Goal: Information Seeking & Learning: Check status

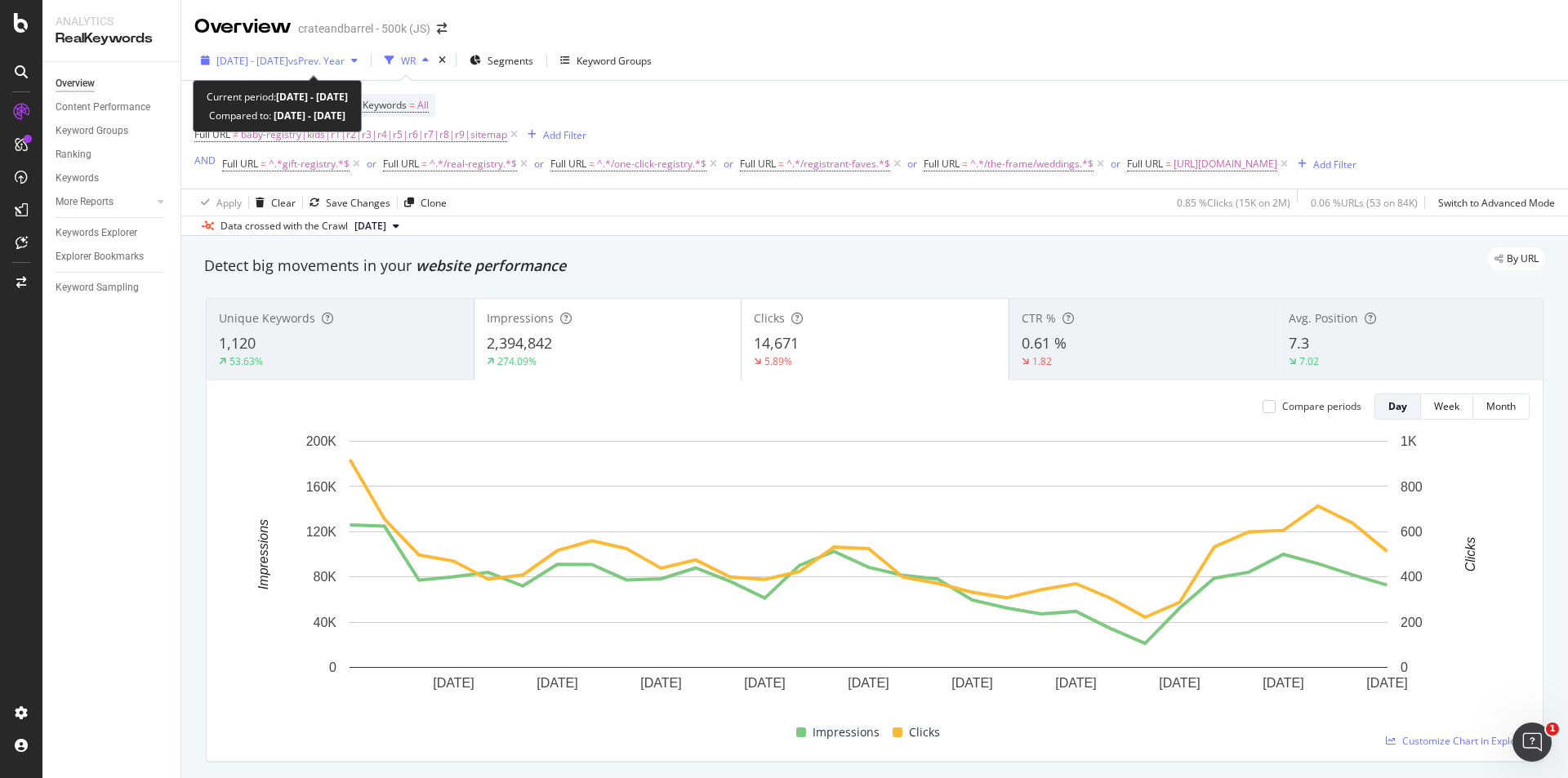
click at [289, 67] on span "[DATE] - [DATE]" at bounding box center [252, 61] width 72 height 14
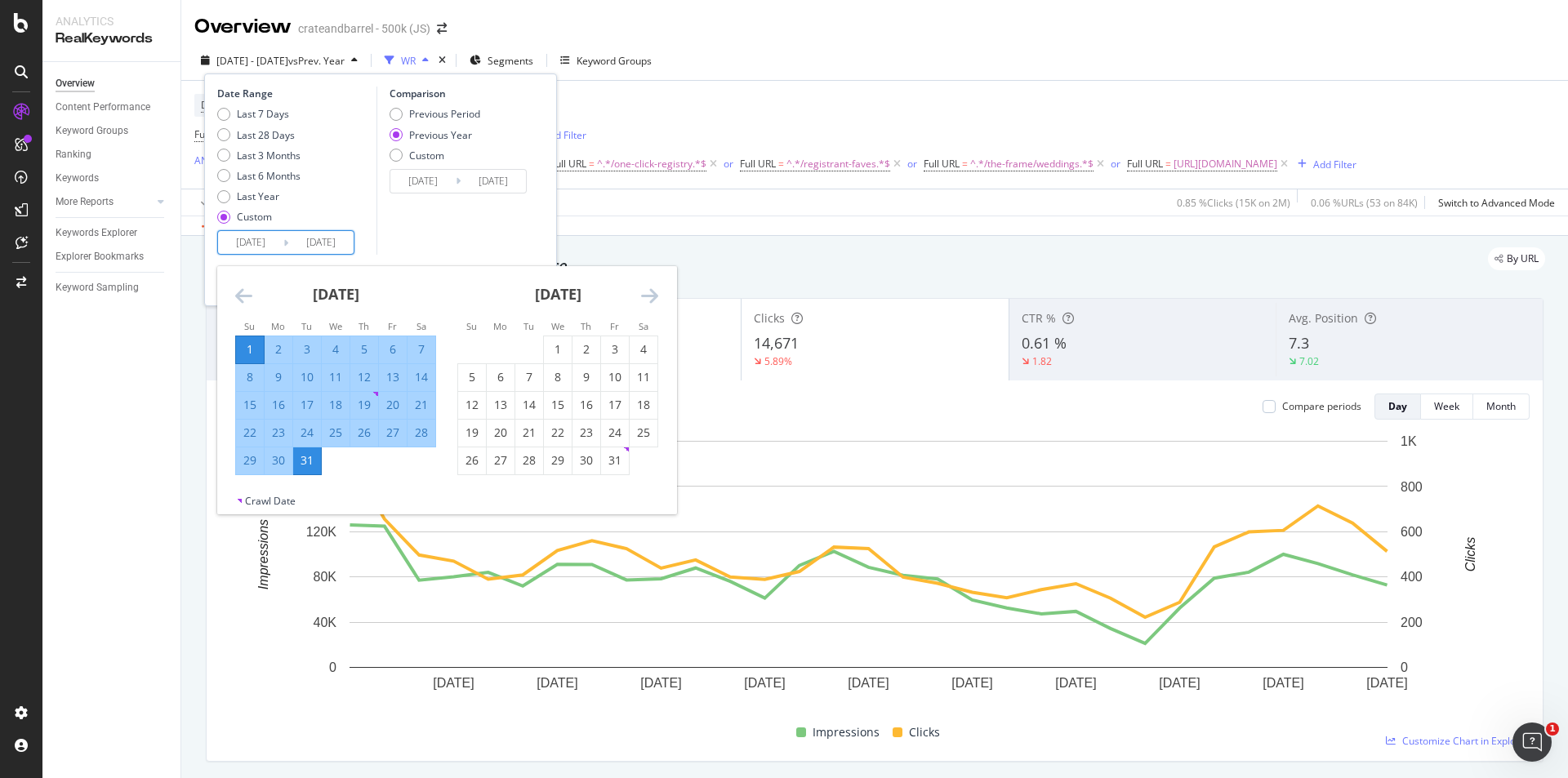
click at [269, 243] on input "[DATE]" at bounding box center [251, 242] width 66 height 23
click at [642, 297] on icon "Move forward to switch to the next month." at bounding box center [649, 295] width 17 height 19
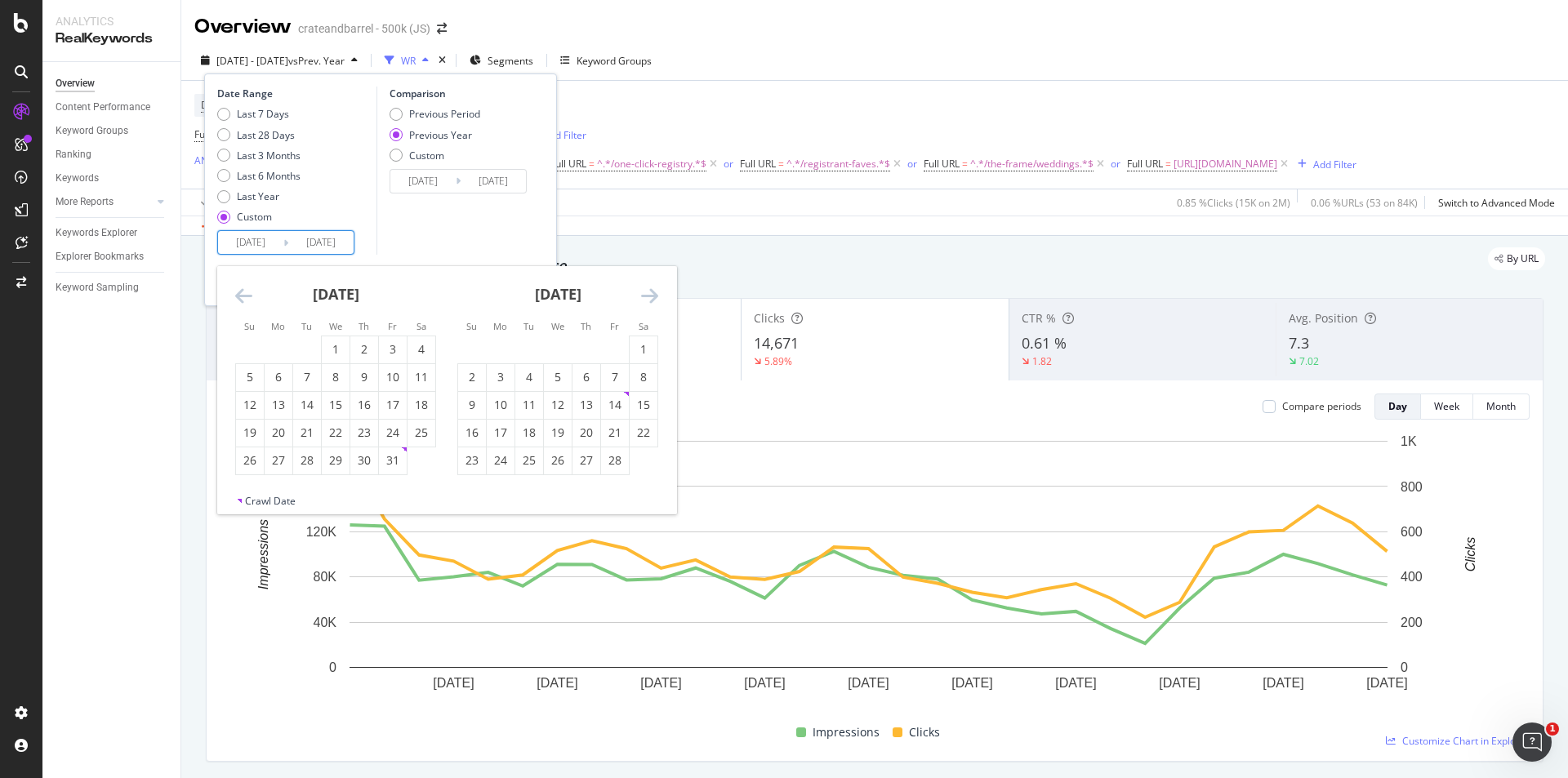
click at [642, 297] on icon "Move forward to switch to the next month." at bounding box center [649, 295] width 17 height 19
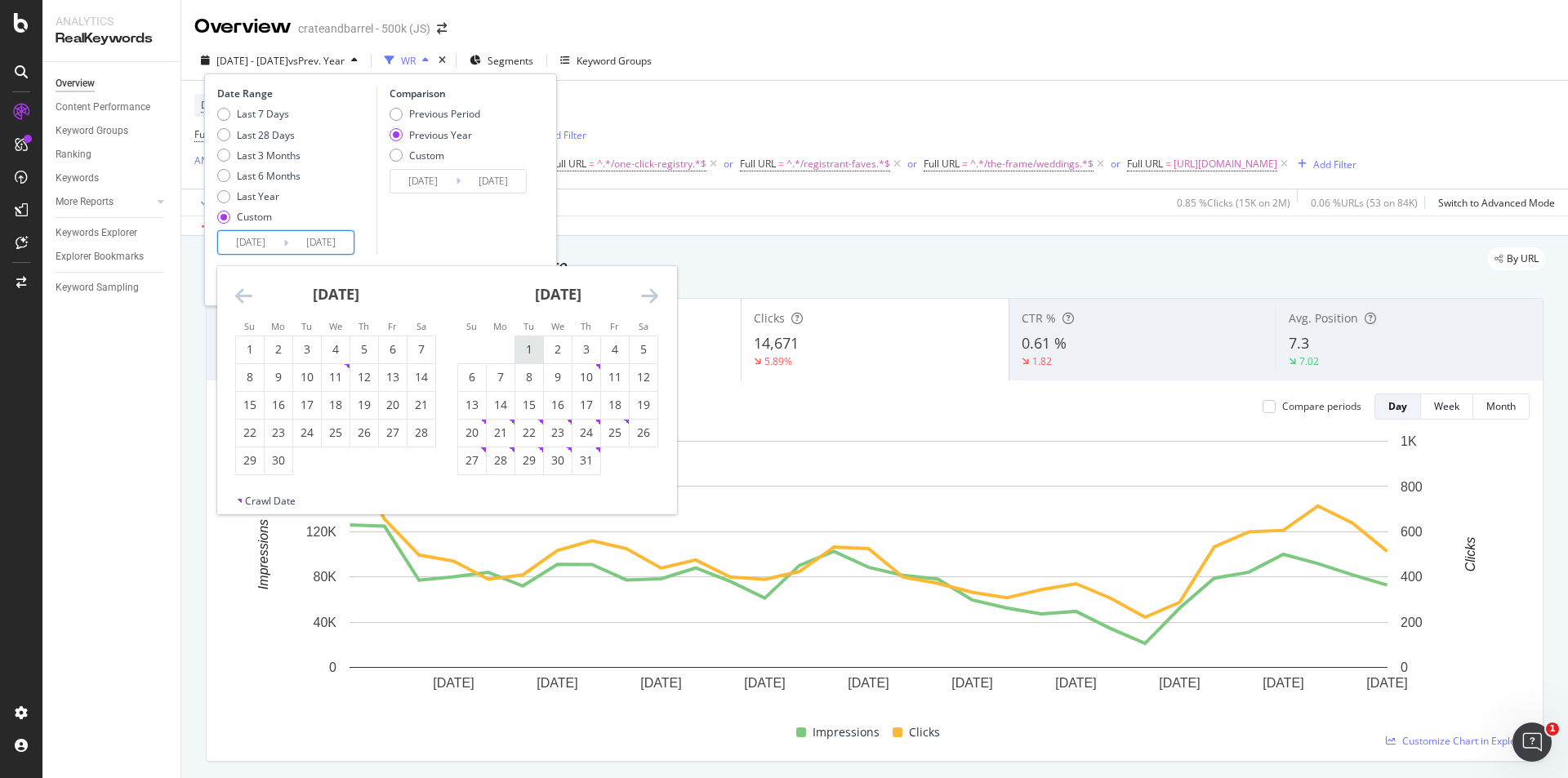
click at [533, 344] on div "1" at bounding box center [529, 349] width 28 height 16
type input "[DATE]"
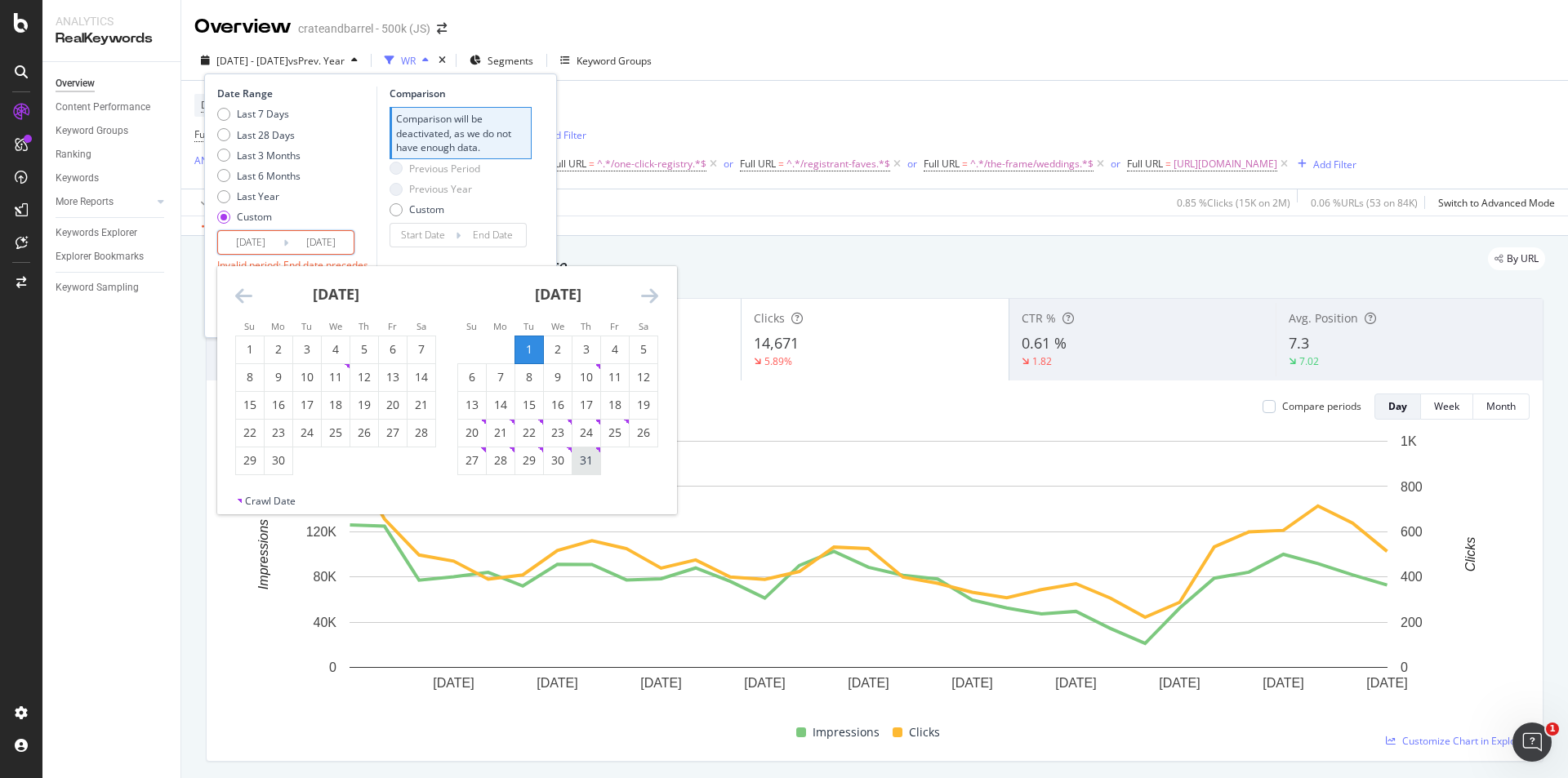
click at [591, 461] on div "31" at bounding box center [585, 460] width 28 height 16
type input "[DATE]"
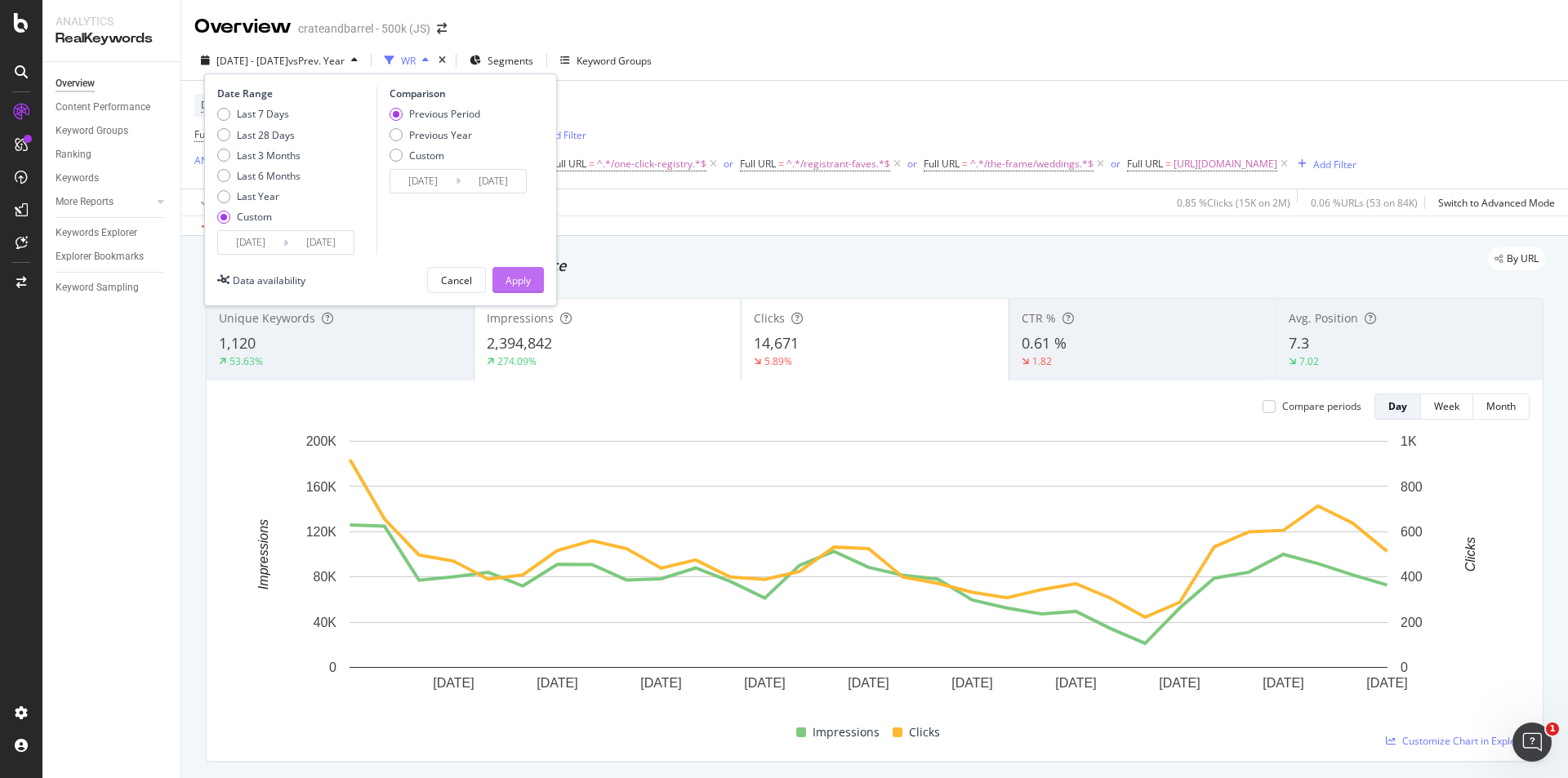
click at [512, 283] on div "Apply" at bounding box center [518, 280] width 25 height 14
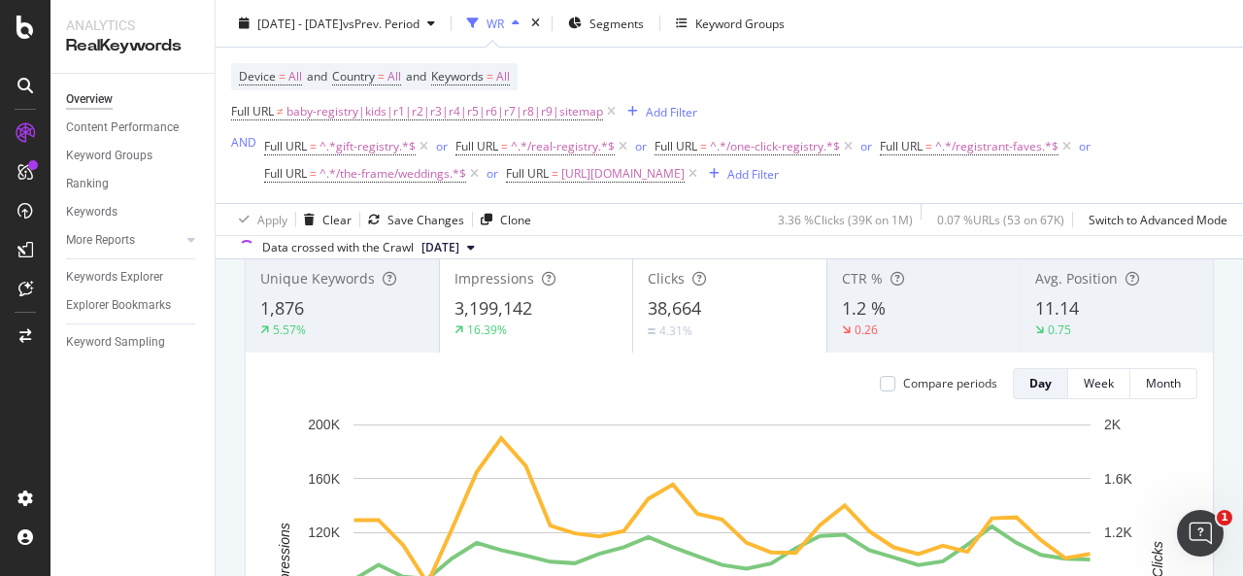
scroll to position [97, 0]
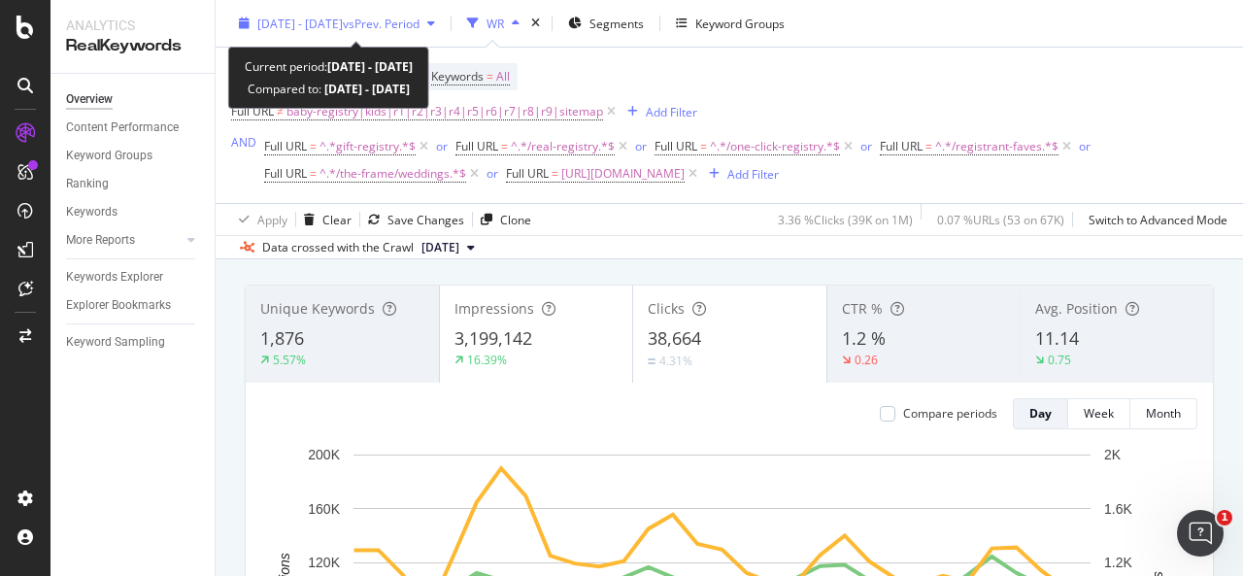
click at [419, 22] on span "vs Prev. Period" at bounding box center [381, 23] width 77 height 17
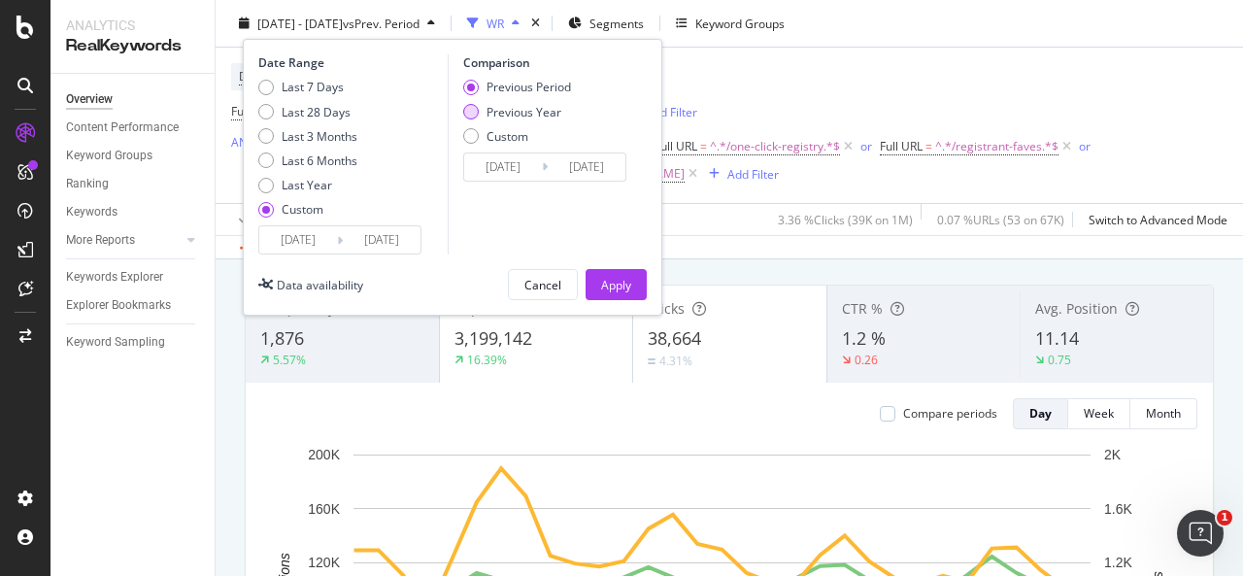
click at [476, 103] on div "Previous Year" at bounding box center [517, 111] width 108 height 17
type input "[DATE]"
click at [630, 279] on div "Apply" at bounding box center [616, 284] width 30 height 17
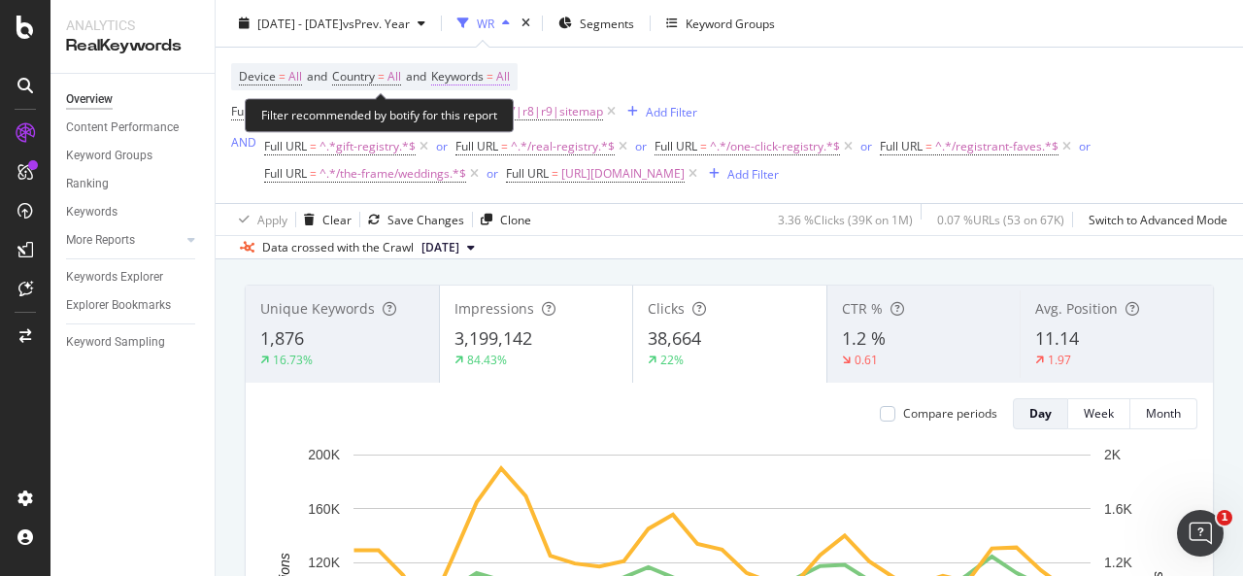
click at [510, 77] on span "All" at bounding box center [503, 76] width 14 height 27
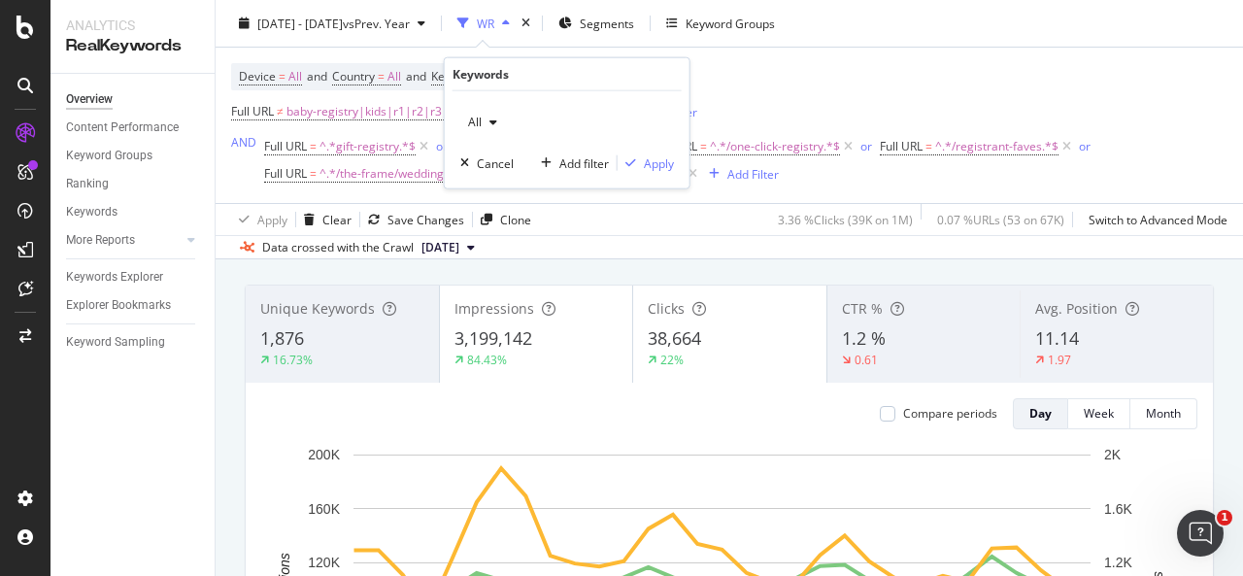
click at [492, 134] on div "All" at bounding box center [482, 122] width 45 height 29
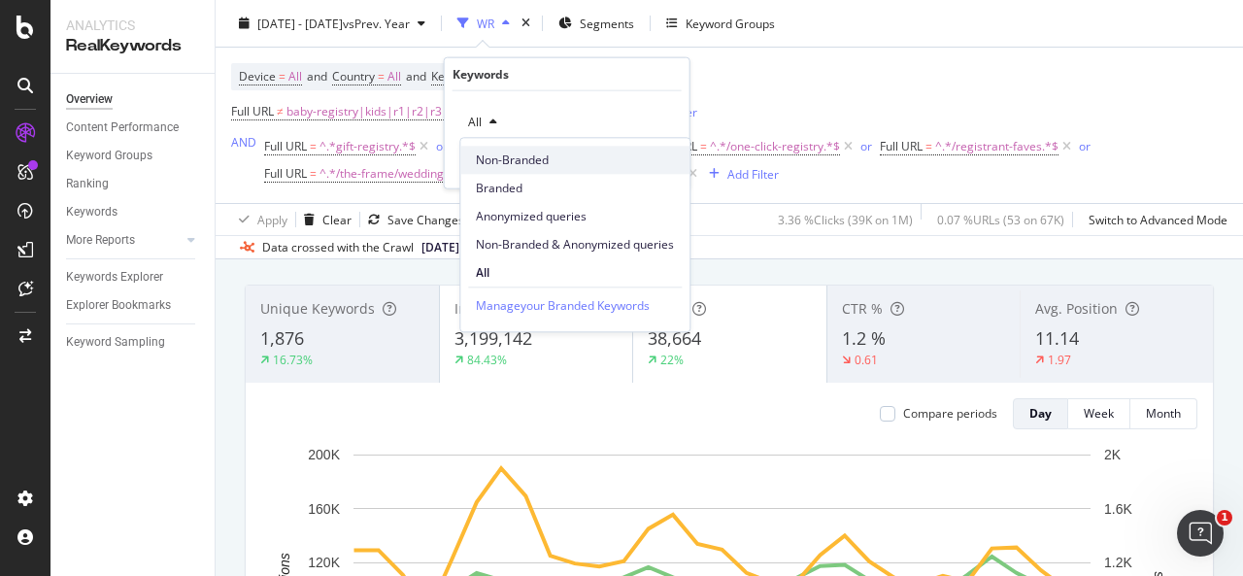
click at [538, 163] on span "Non-Branded" at bounding box center [575, 159] width 198 height 17
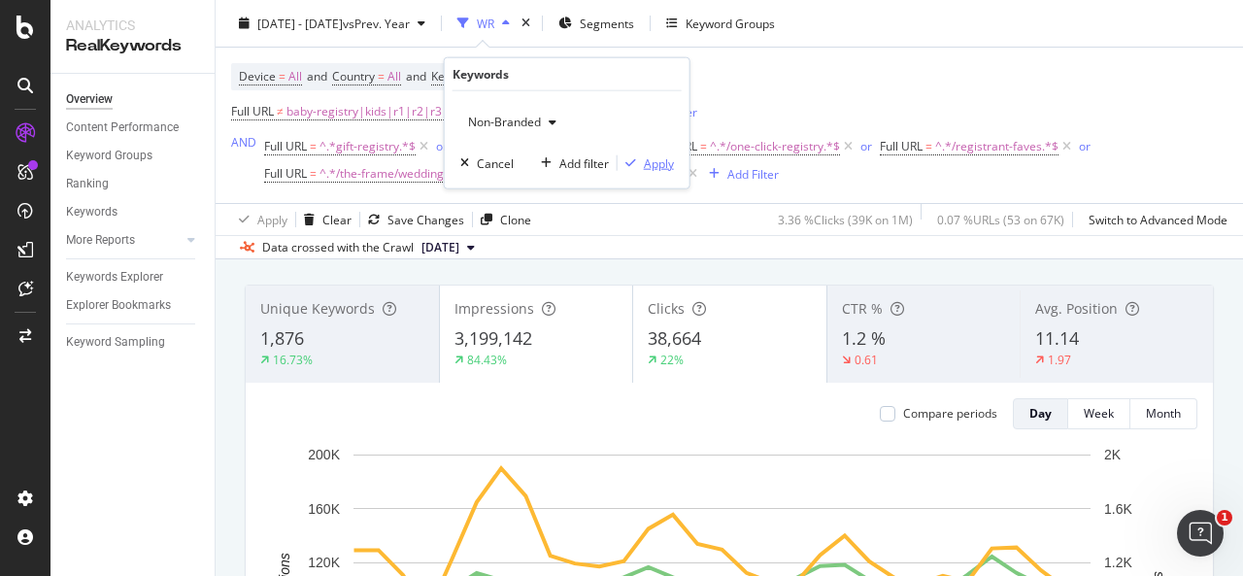
click at [656, 162] on div "Apply" at bounding box center [659, 162] width 30 height 17
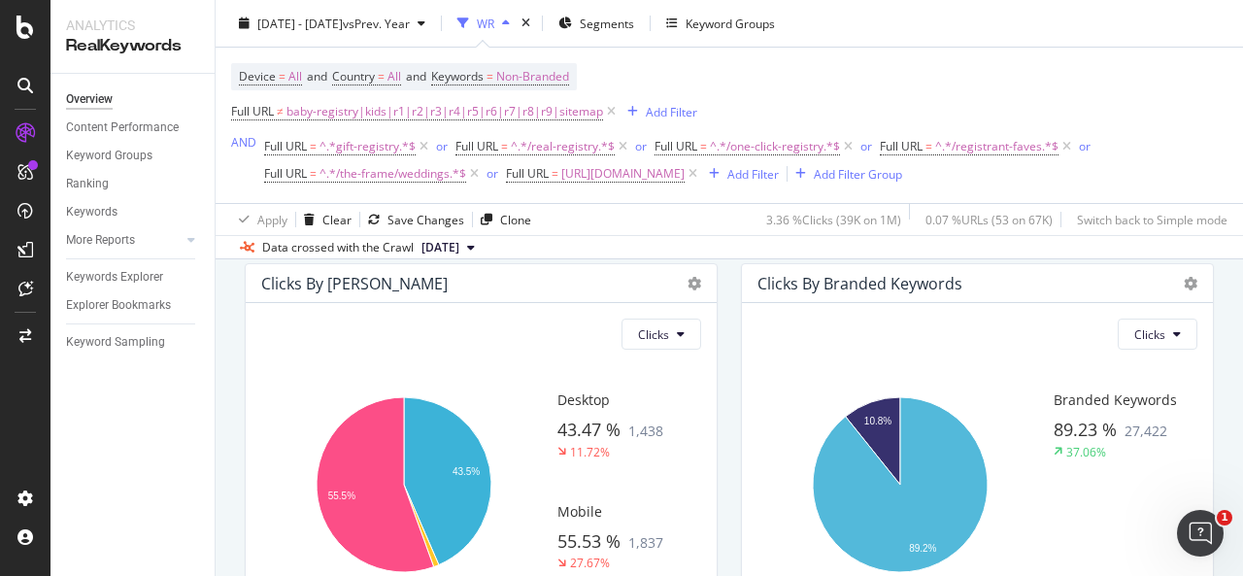
scroll to position [3450, 0]
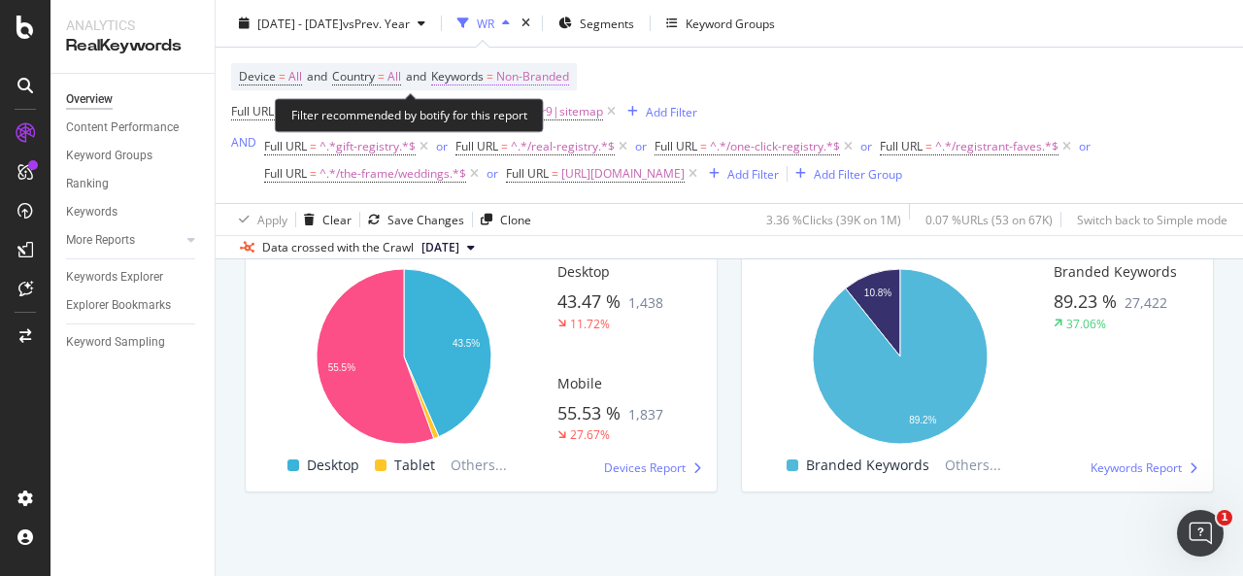
click at [544, 73] on span "Non-Branded" at bounding box center [532, 76] width 73 height 27
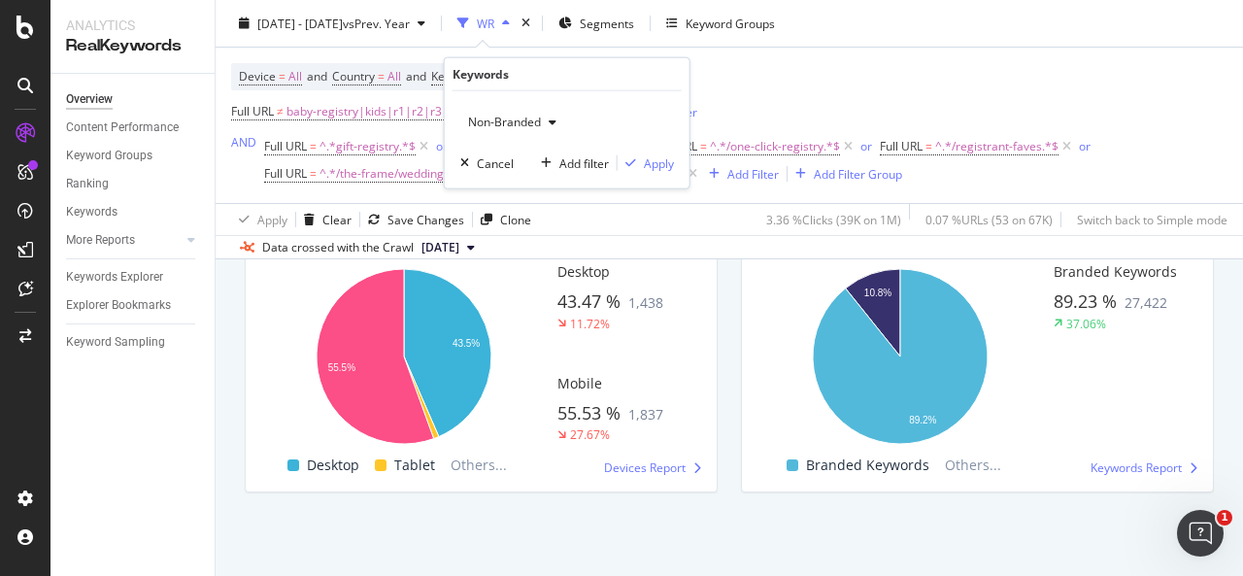
click at [544, 122] on div "button" at bounding box center [552, 122] width 23 height 12
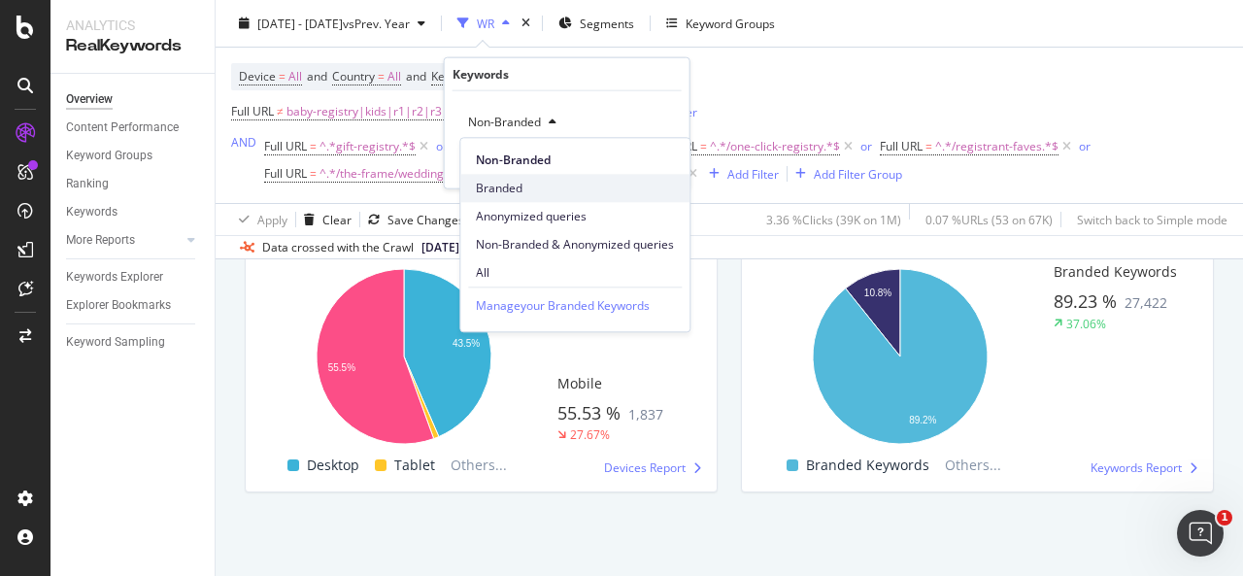
click at [547, 180] on span "Branded" at bounding box center [575, 188] width 198 height 17
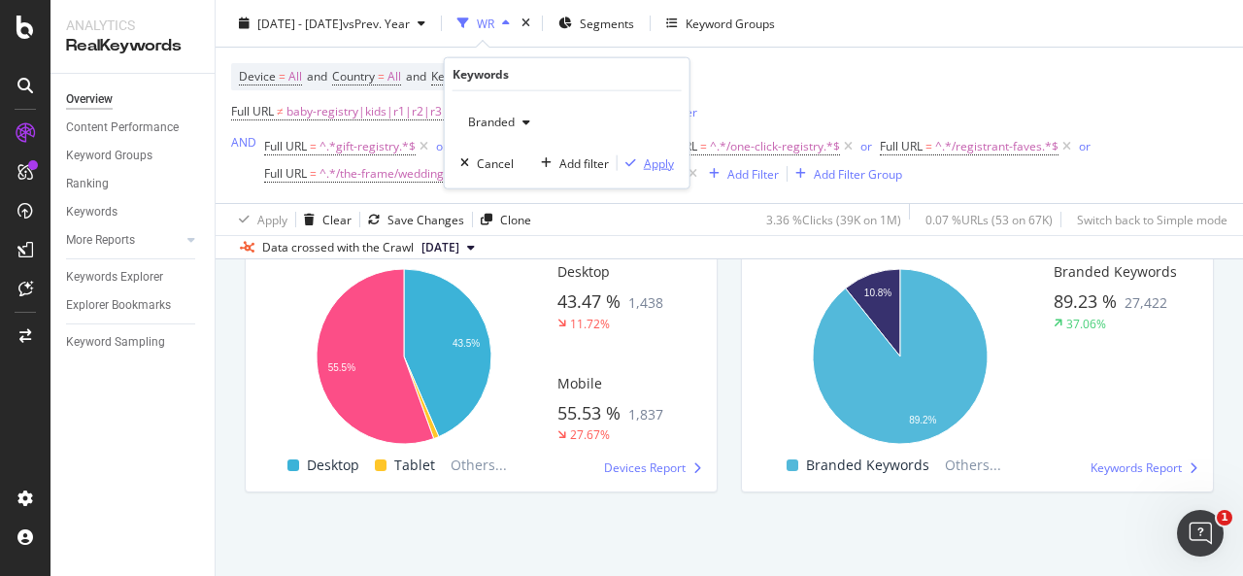
click at [650, 166] on div "Apply" at bounding box center [659, 162] width 30 height 17
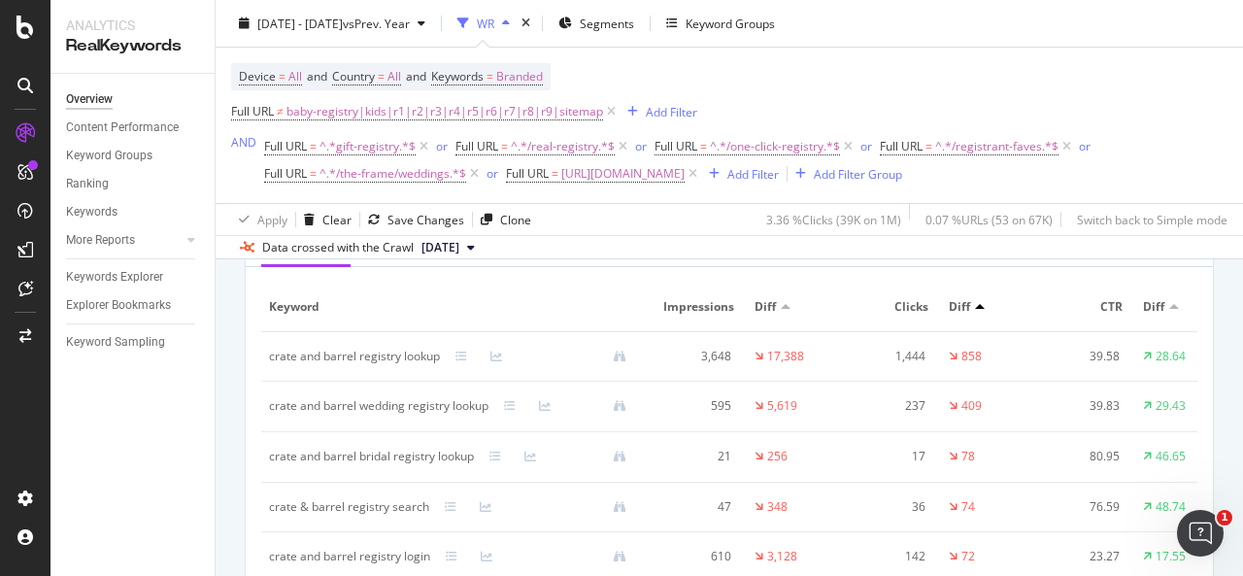
scroll to position [2427, 0]
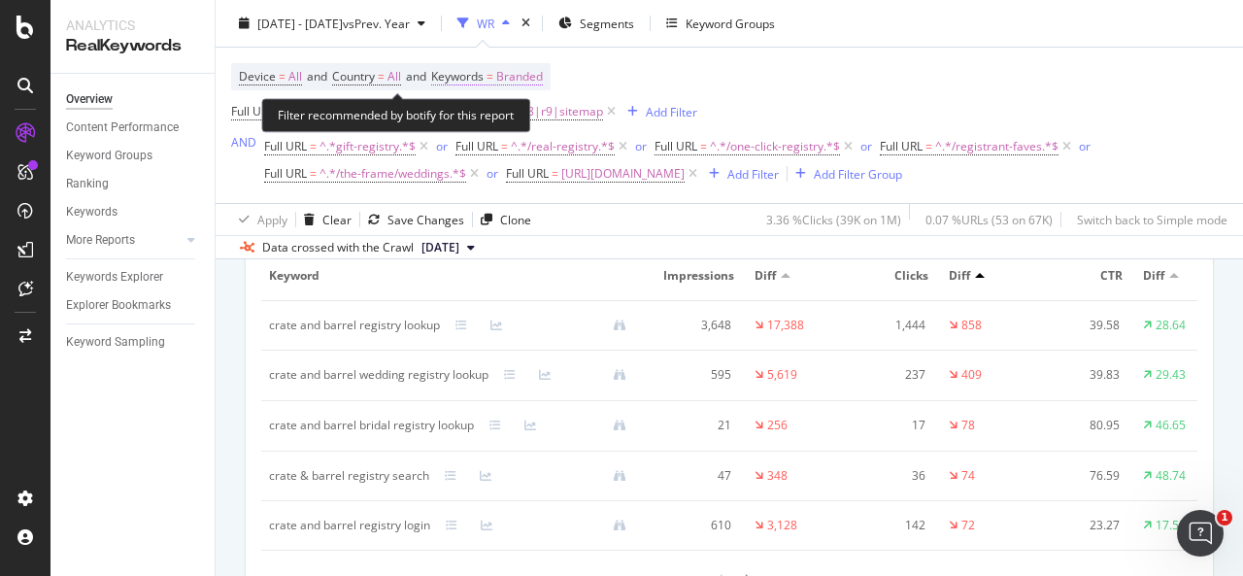
click at [518, 68] on span "Branded" at bounding box center [519, 76] width 47 height 27
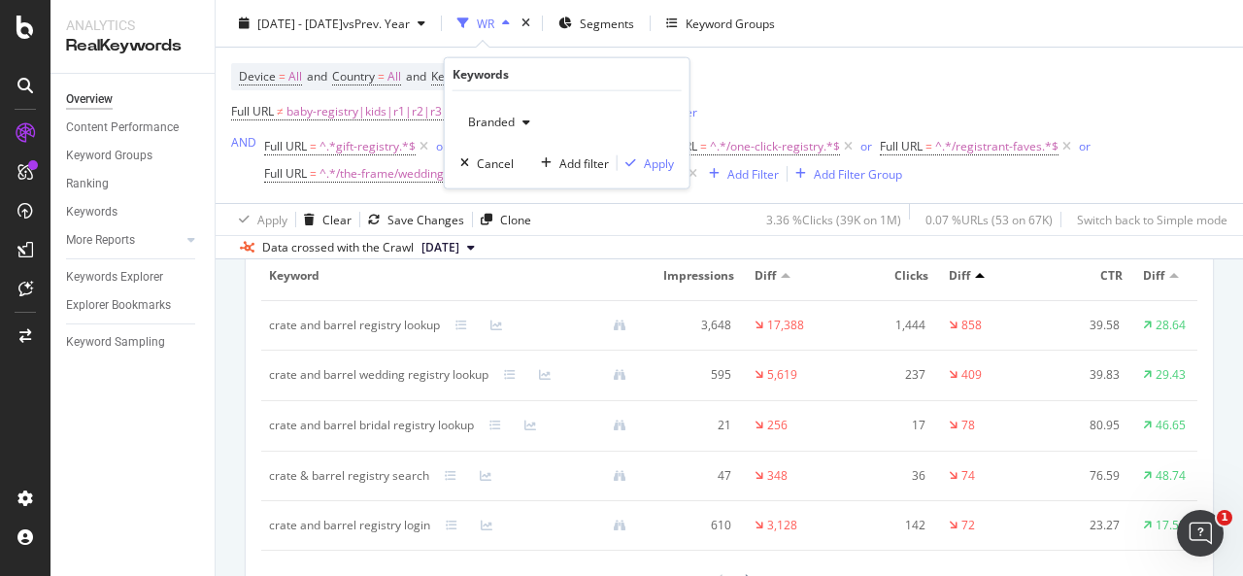
click at [506, 113] on div "Branded" at bounding box center [499, 122] width 78 height 29
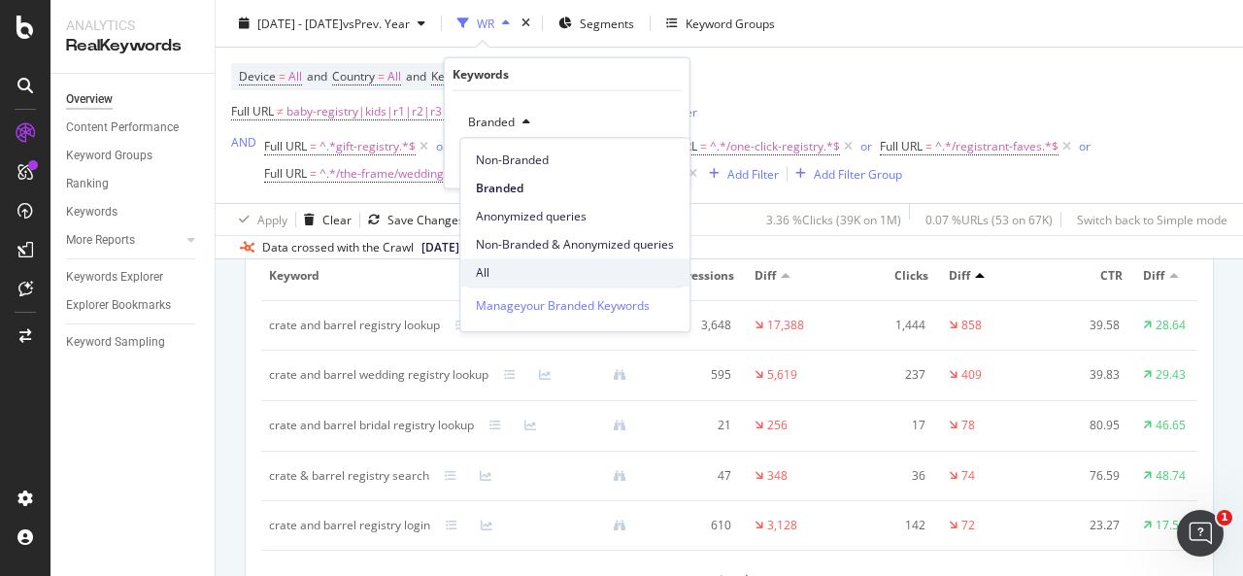
click at [528, 261] on div "All" at bounding box center [574, 272] width 229 height 28
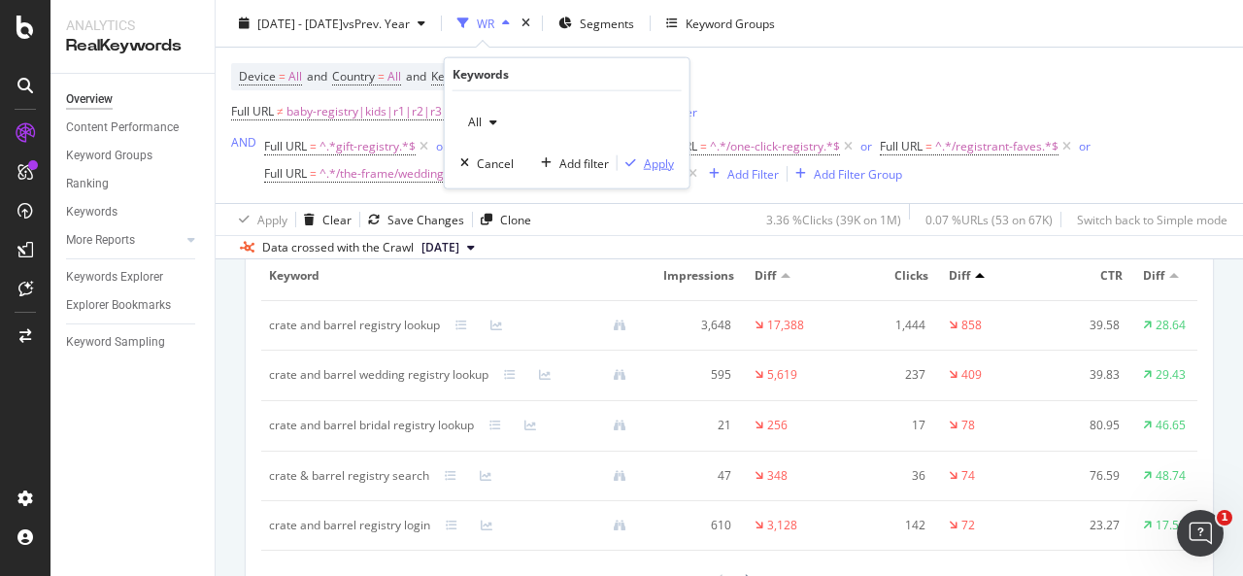
click at [649, 158] on div "Apply" at bounding box center [659, 162] width 30 height 17
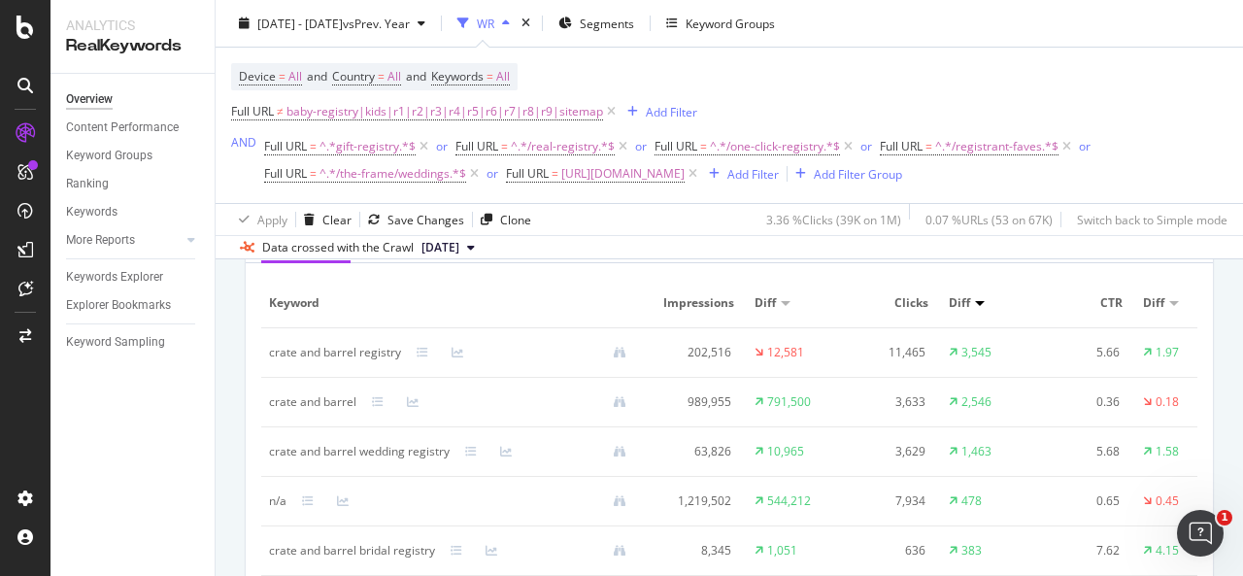
scroll to position [1262, 0]
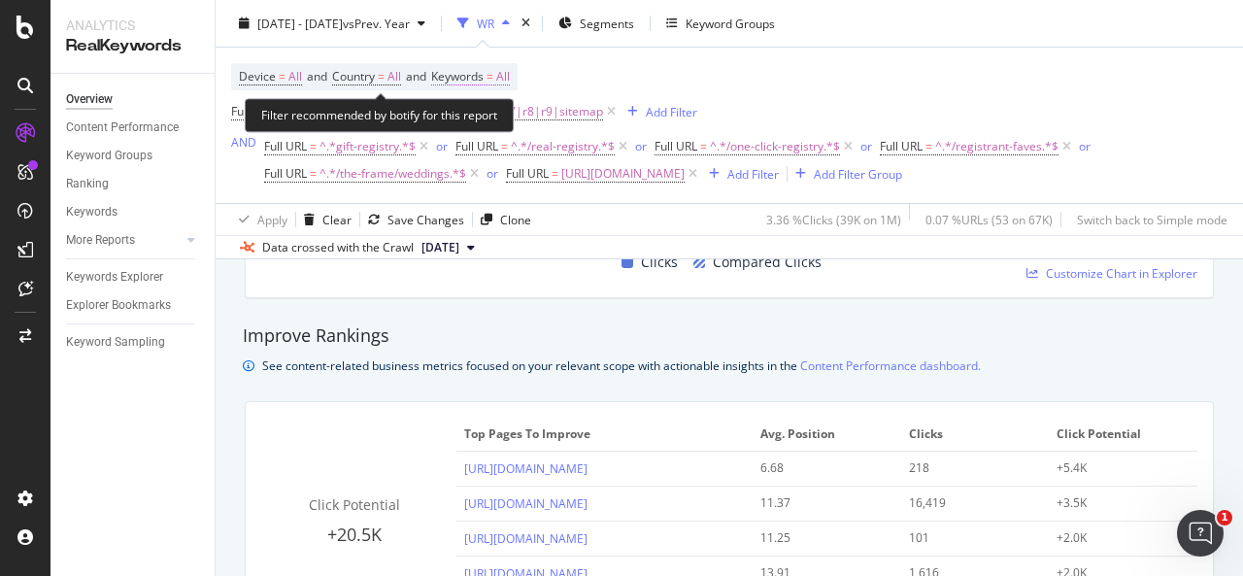
click at [510, 82] on span "All" at bounding box center [503, 76] width 14 height 27
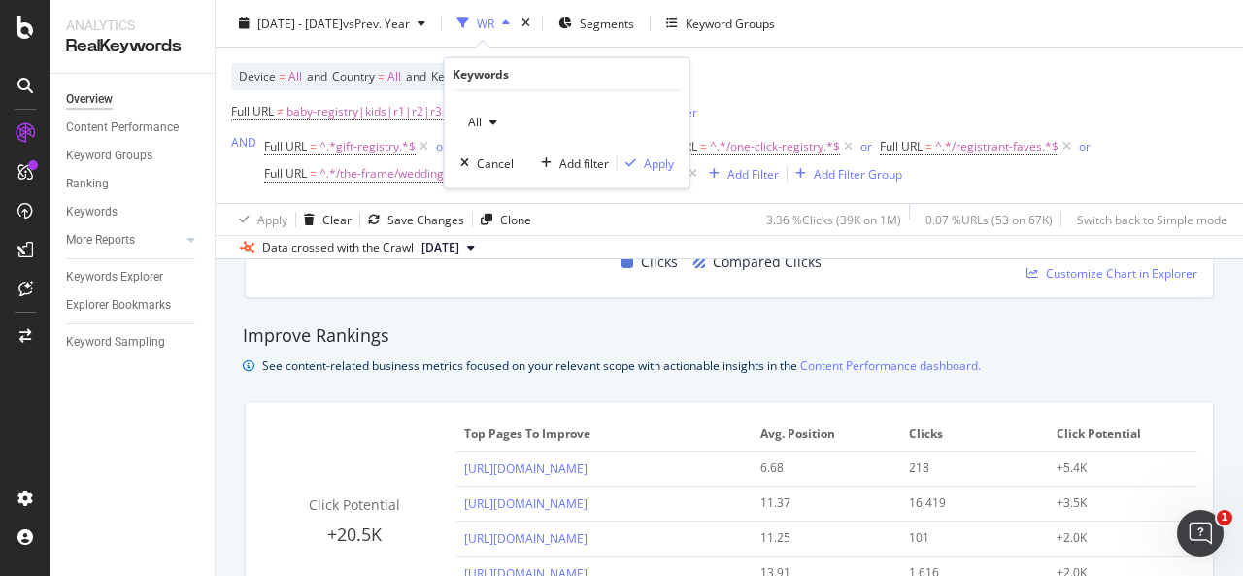
click at [493, 131] on div "All" at bounding box center [482, 122] width 45 height 29
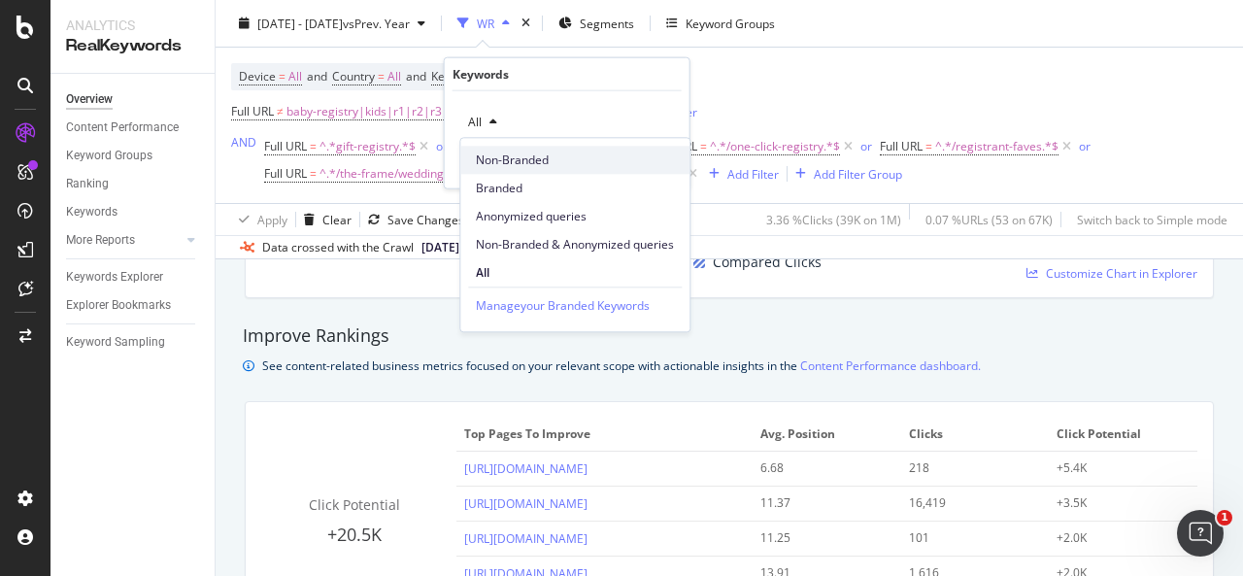
click at [551, 163] on span "Non-Branded" at bounding box center [575, 159] width 198 height 17
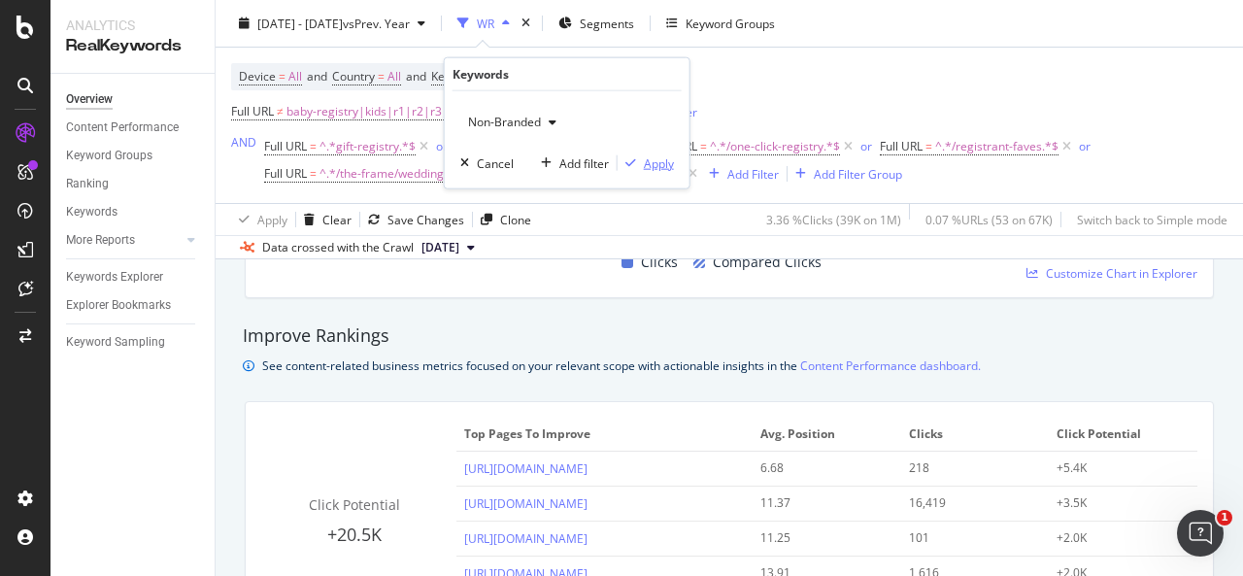
click at [647, 168] on div "Apply" at bounding box center [659, 162] width 30 height 17
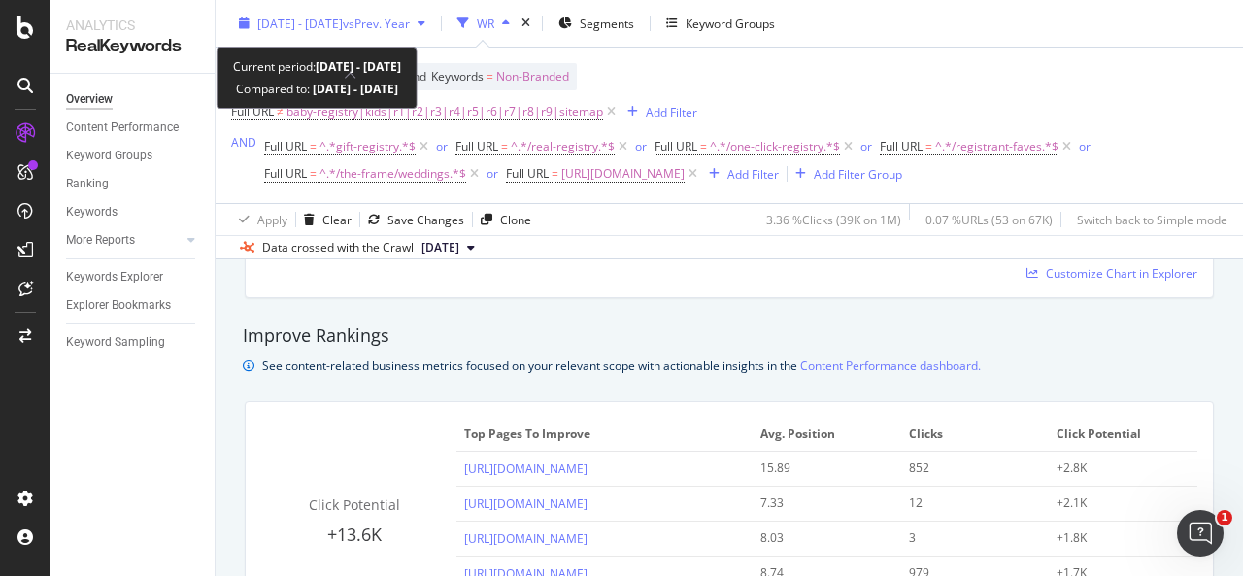
click at [410, 28] on span "vs Prev. Year" at bounding box center [376, 23] width 67 height 17
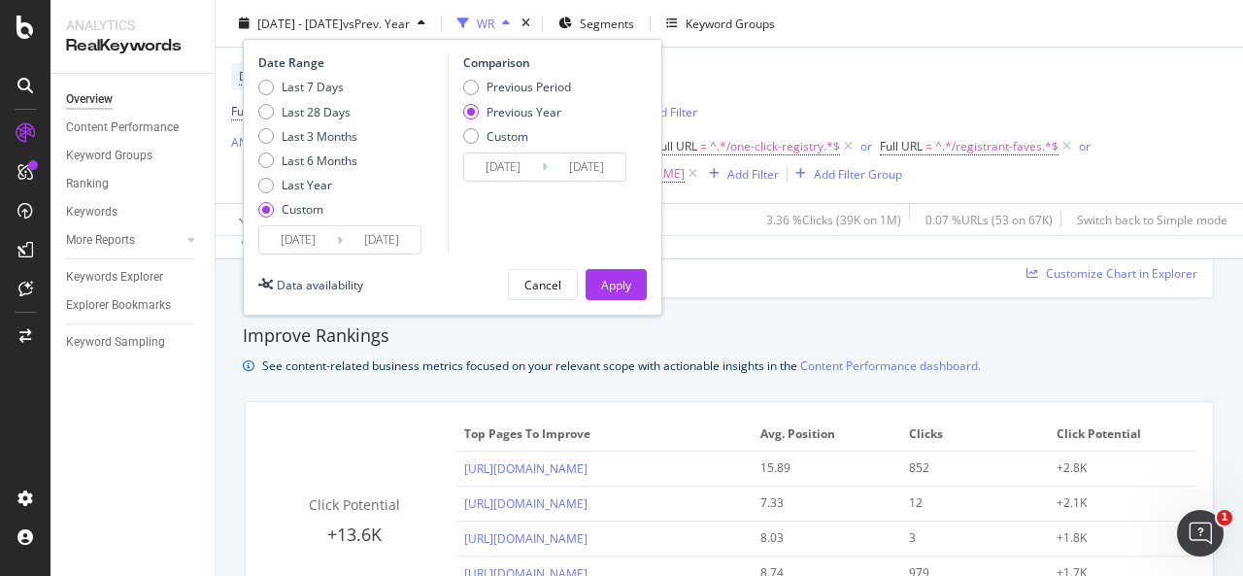
click at [469, 91] on div "Previous Period" at bounding box center [471, 88] width 16 height 16
type input "[DATE]"
click at [618, 274] on div "Apply" at bounding box center [616, 284] width 30 height 29
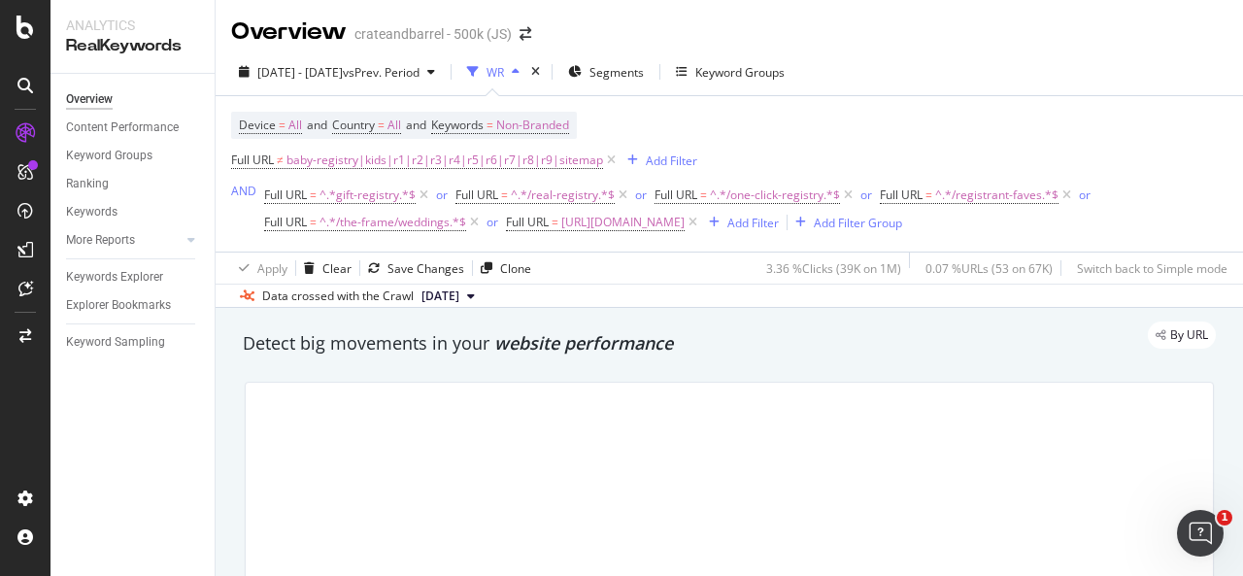
scroll to position [97, 0]
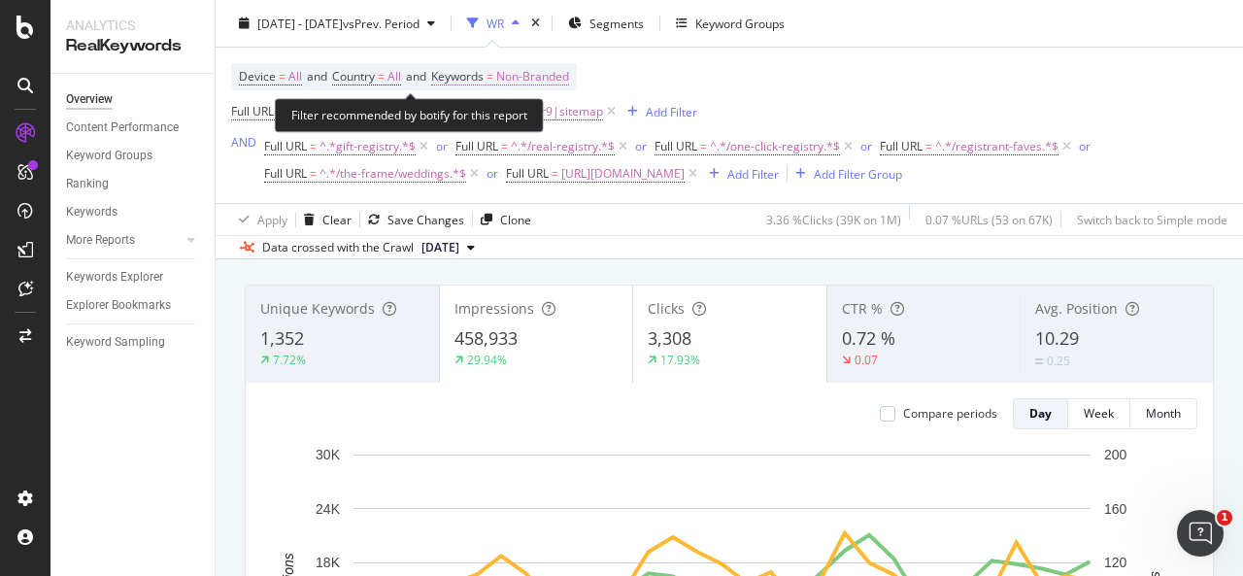
click at [532, 78] on span "Non-Branded" at bounding box center [532, 76] width 73 height 27
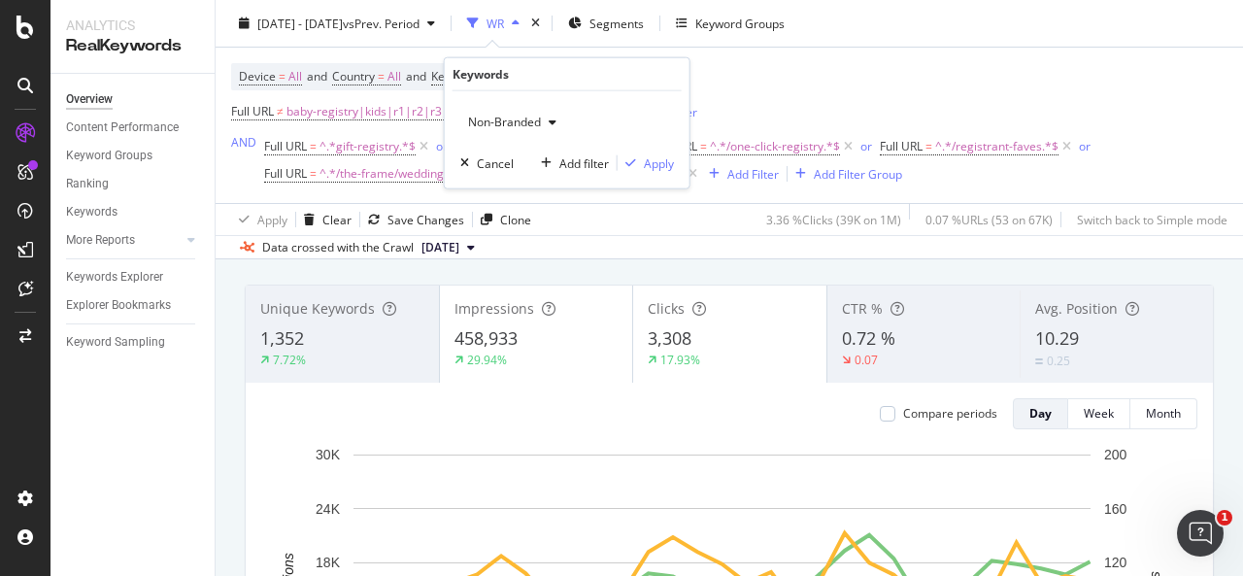
click at [550, 130] on div "Non-Branded" at bounding box center [512, 122] width 104 height 29
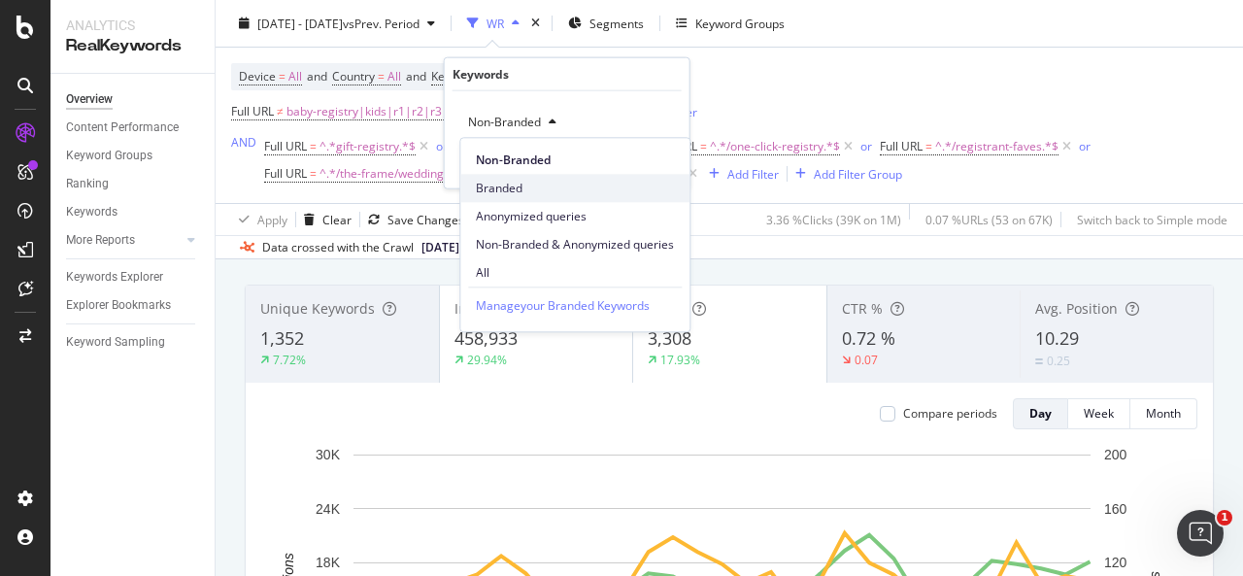
click at [543, 187] on span "Branded" at bounding box center [575, 188] width 198 height 17
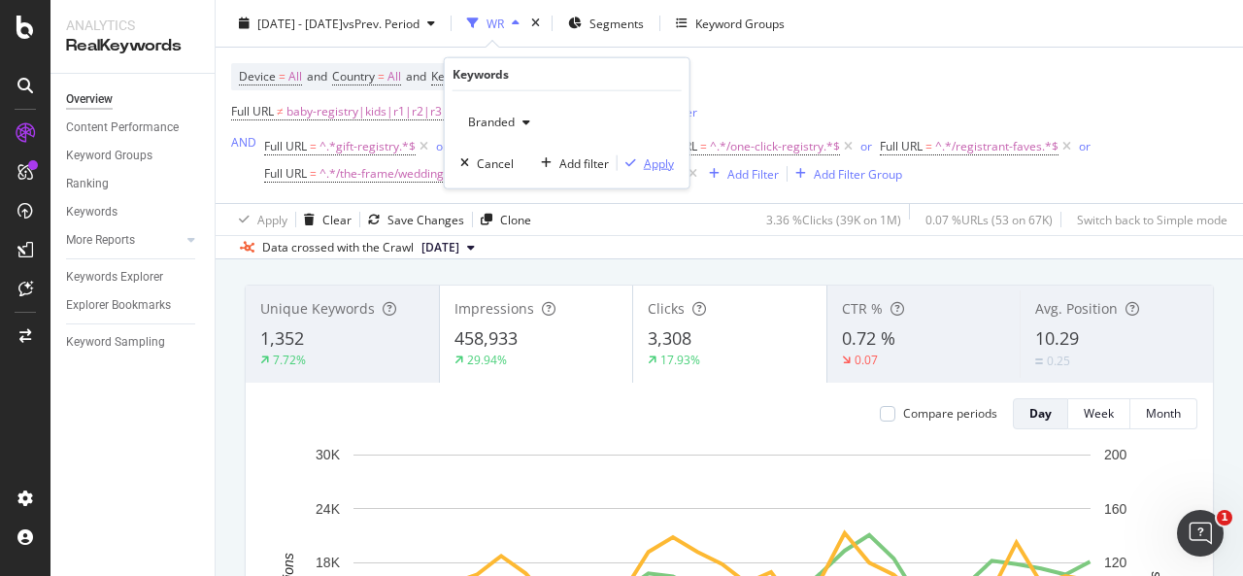
click at [647, 159] on div "Apply" at bounding box center [659, 162] width 30 height 17
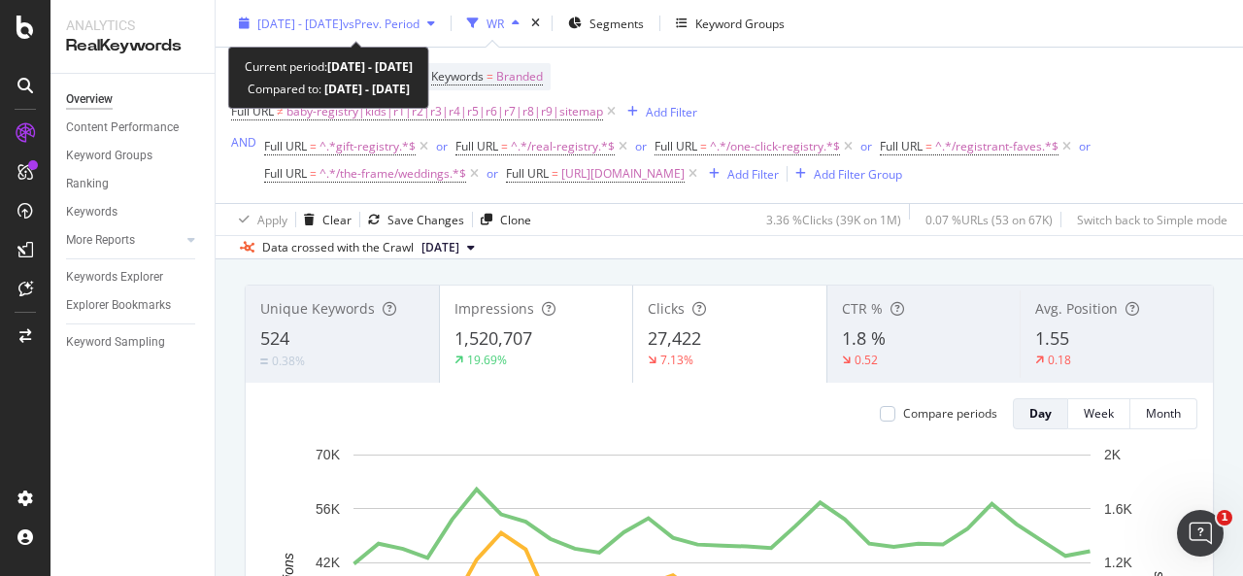
click at [396, 17] on span "vs Prev. Period" at bounding box center [381, 23] width 77 height 17
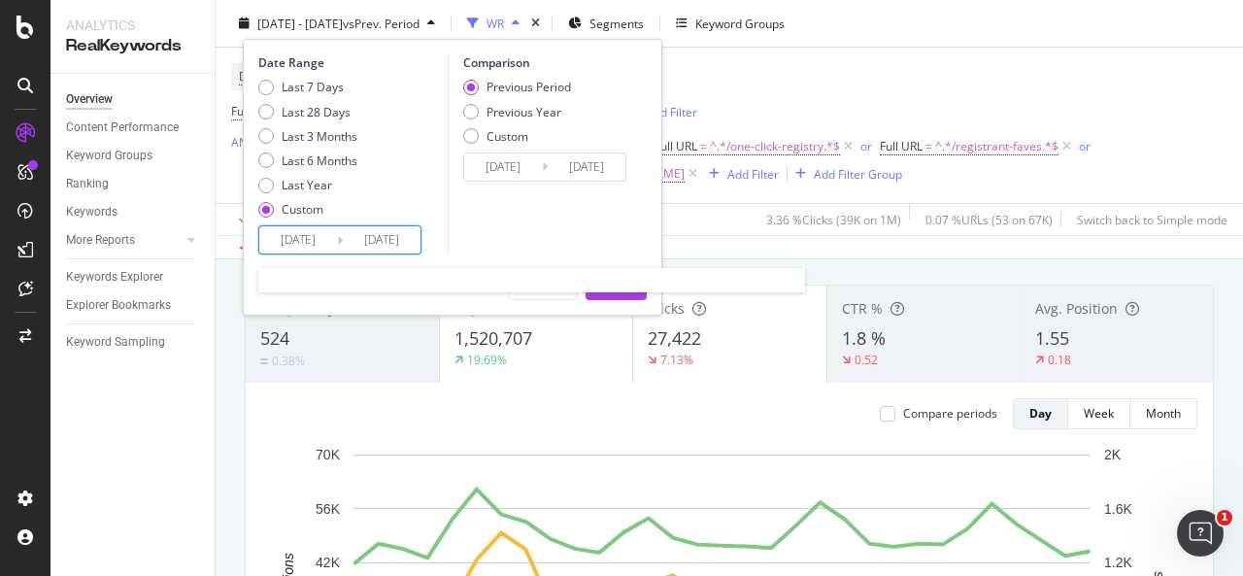
click at [307, 237] on input "[DATE]" at bounding box center [298, 239] width 78 height 27
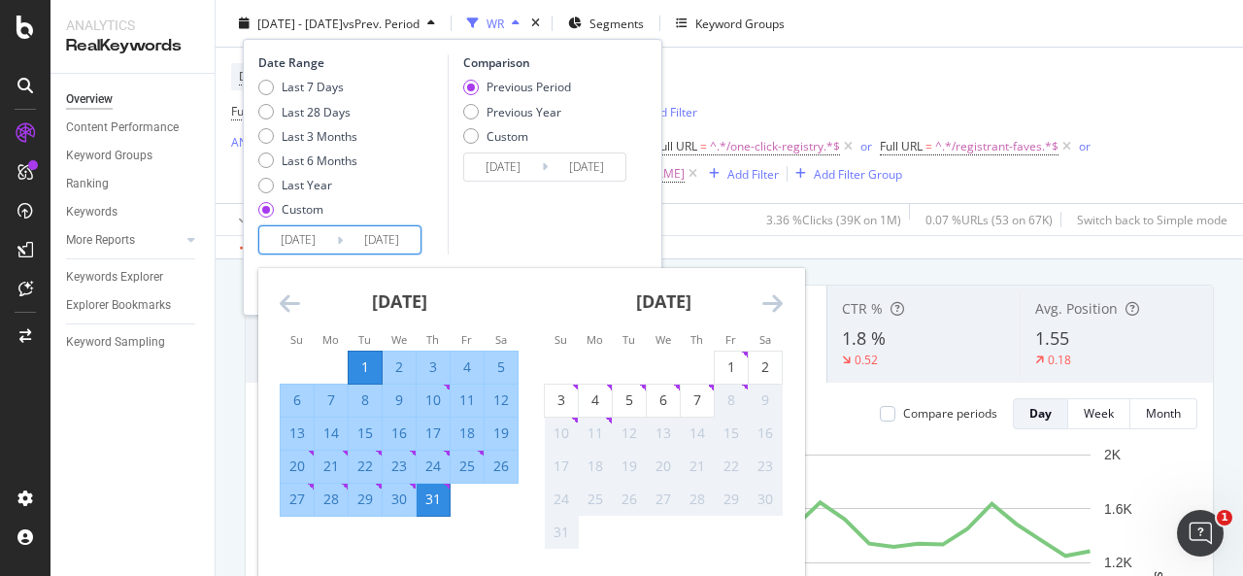
click at [289, 306] on icon "Move backward to switch to the previous month." at bounding box center [290, 302] width 20 height 23
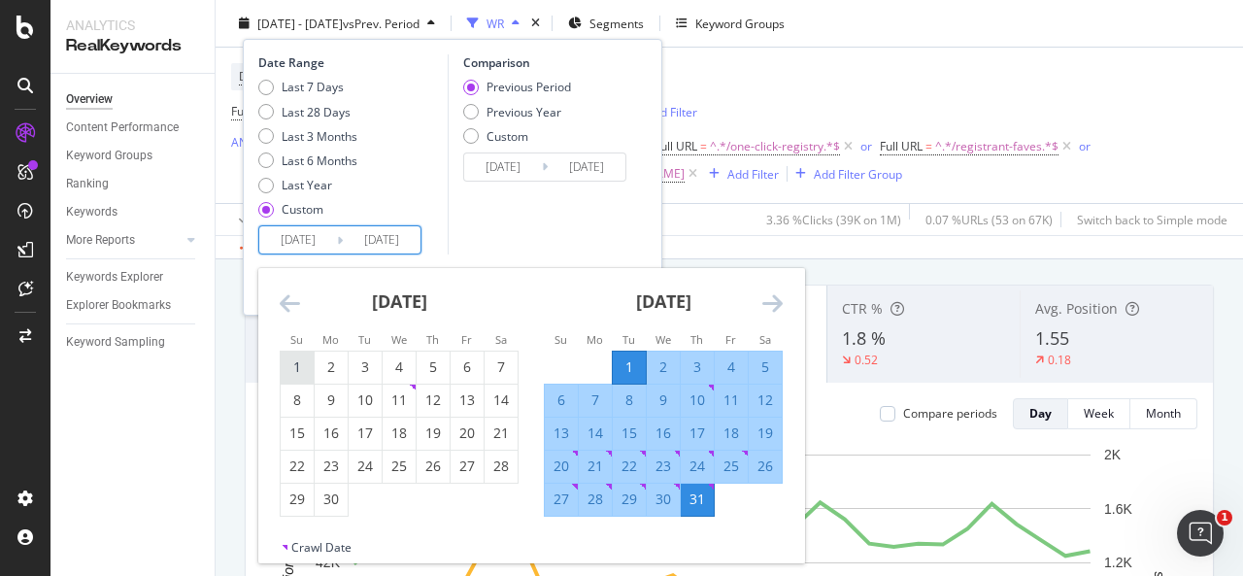
click at [296, 362] on div "1" at bounding box center [297, 366] width 33 height 19
type input "[DATE]"
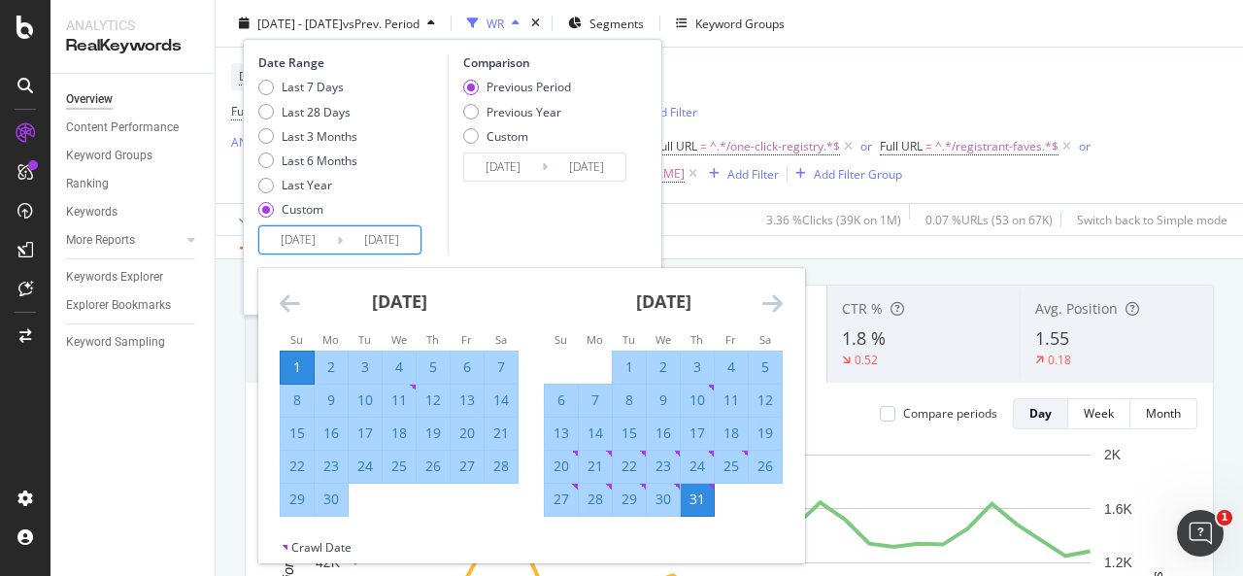
click at [334, 495] on div "30" at bounding box center [331, 498] width 33 height 19
type input "[DATE]"
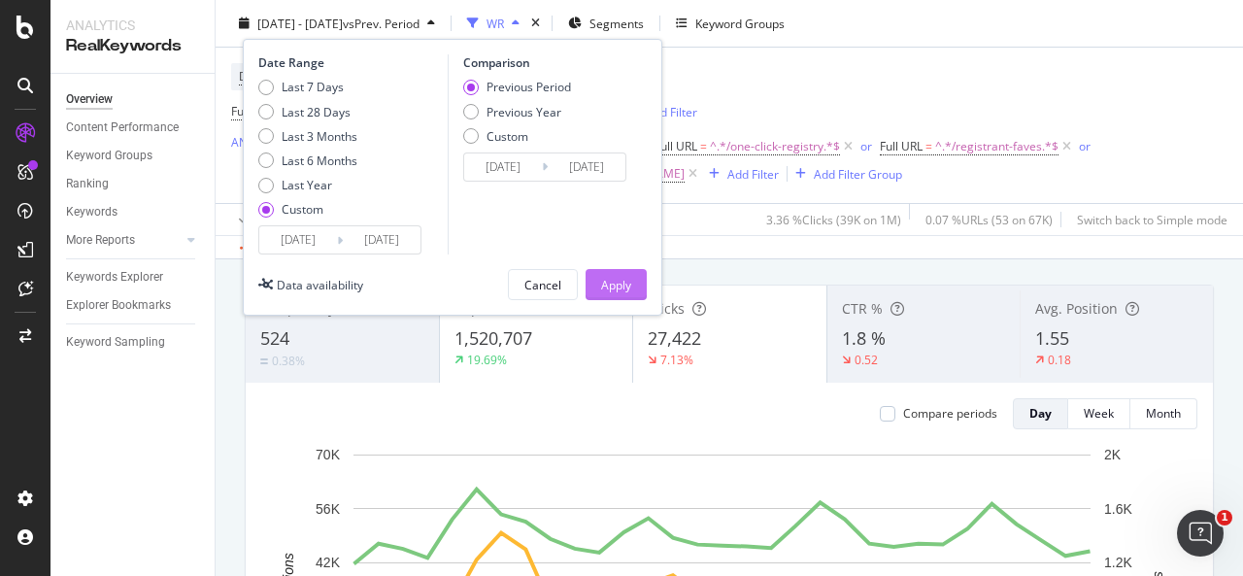
click at [604, 285] on div "Apply" at bounding box center [616, 284] width 30 height 17
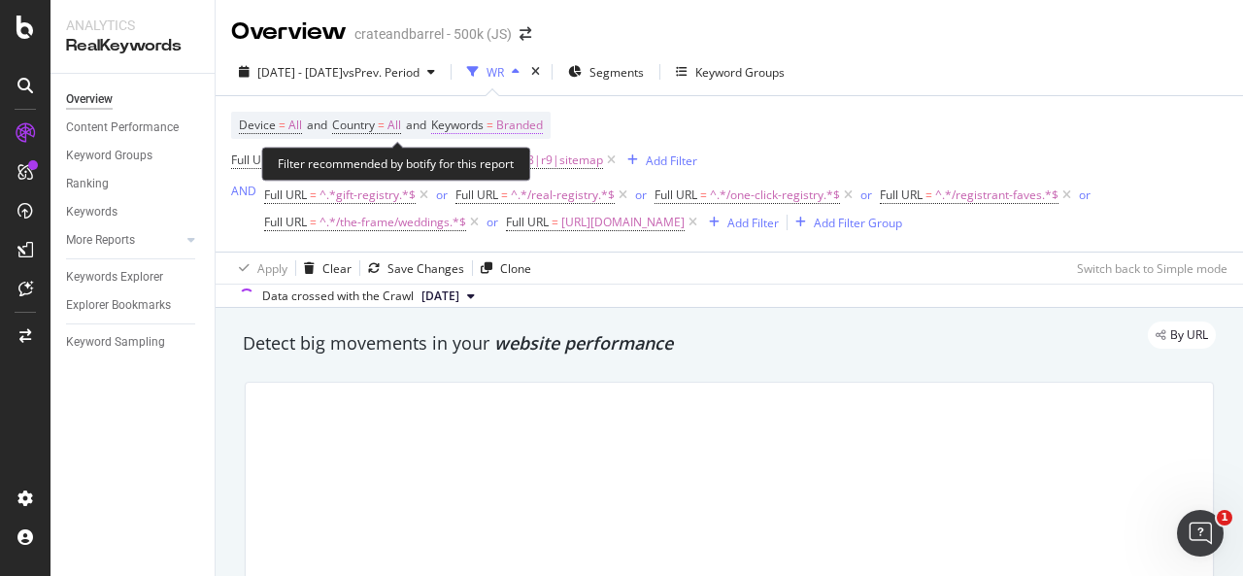
click at [531, 125] on span "Branded" at bounding box center [519, 125] width 47 height 27
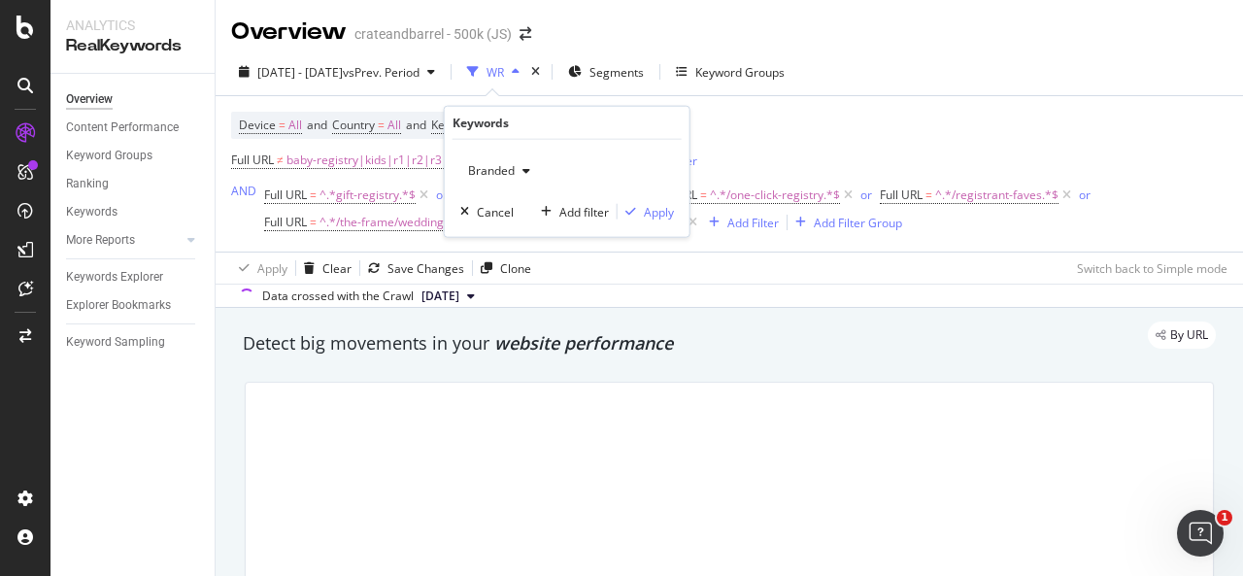
click at [507, 172] on span "Branded" at bounding box center [487, 170] width 54 height 17
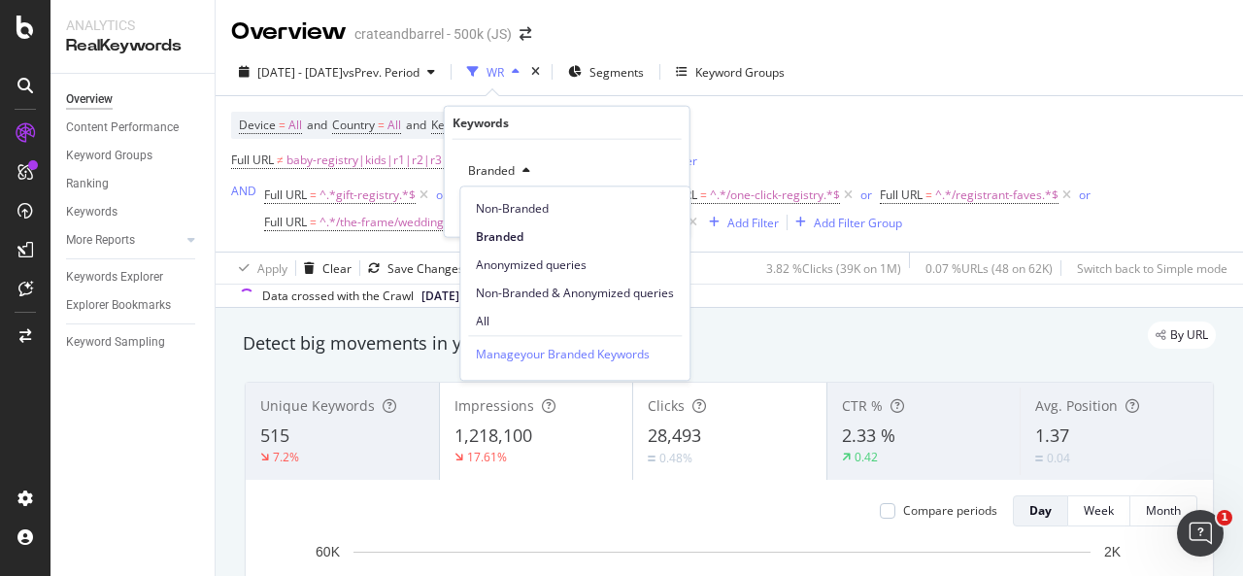
click at [552, 206] on span "Non-Branded" at bounding box center [575, 208] width 198 height 17
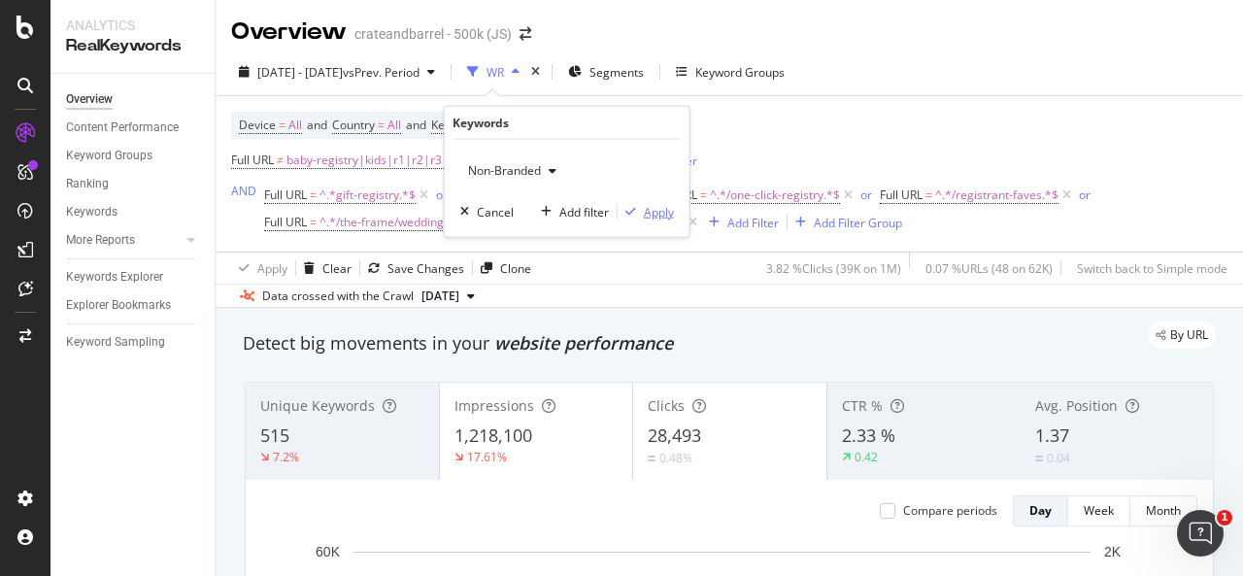
click at [650, 202] on button "Apply" at bounding box center [645, 211] width 56 height 19
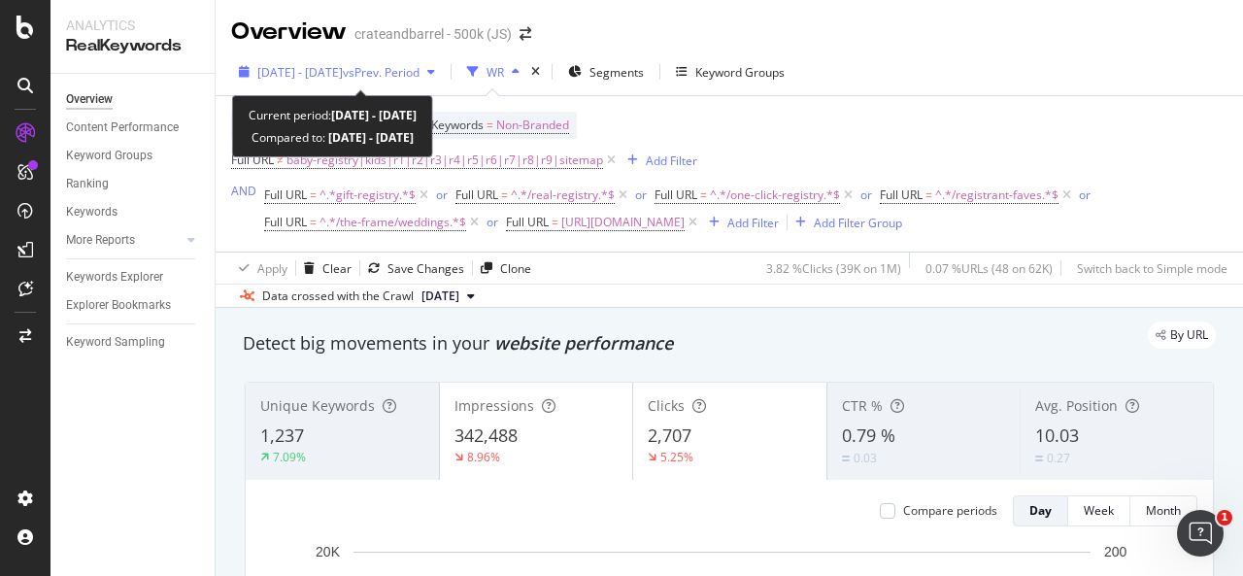
click at [419, 73] on span "vs Prev. Period" at bounding box center [381, 72] width 77 height 17
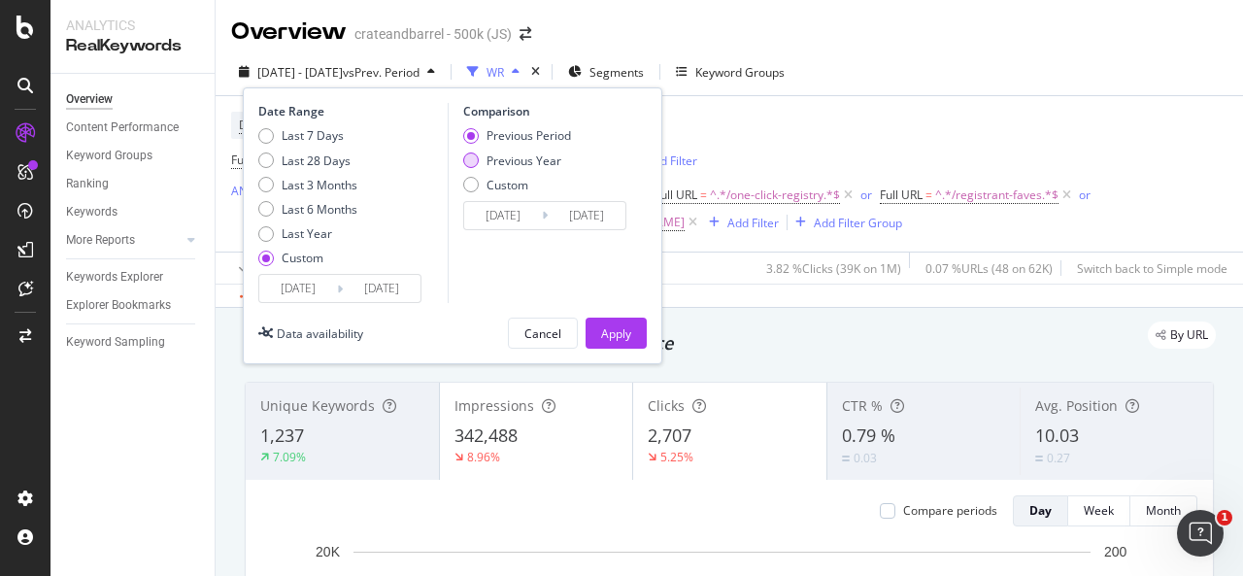
click at [480, 157] on div "Previous Year" at bounding box center [517, 160] width 108 height 17
type input "[DATE]"
click at [612, 329] on div "Apply" at bounding box center [616, 333] width 30 height 17
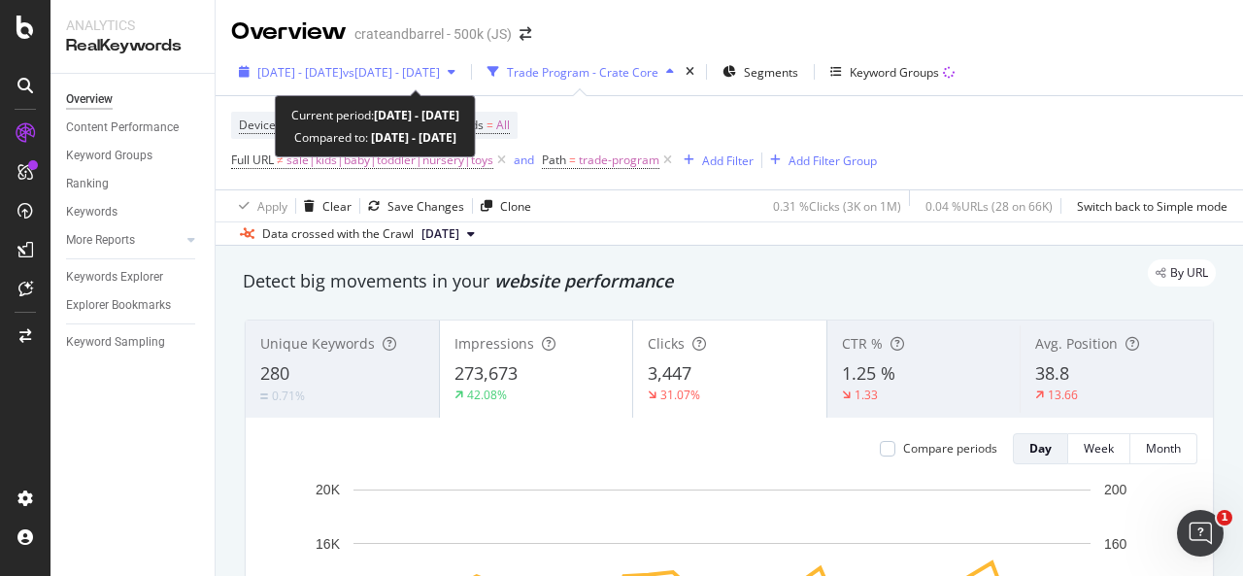
click at [343, 73] on span "[DATE] - [DATE]" at bounding box center [299, 72] width 85 height 17
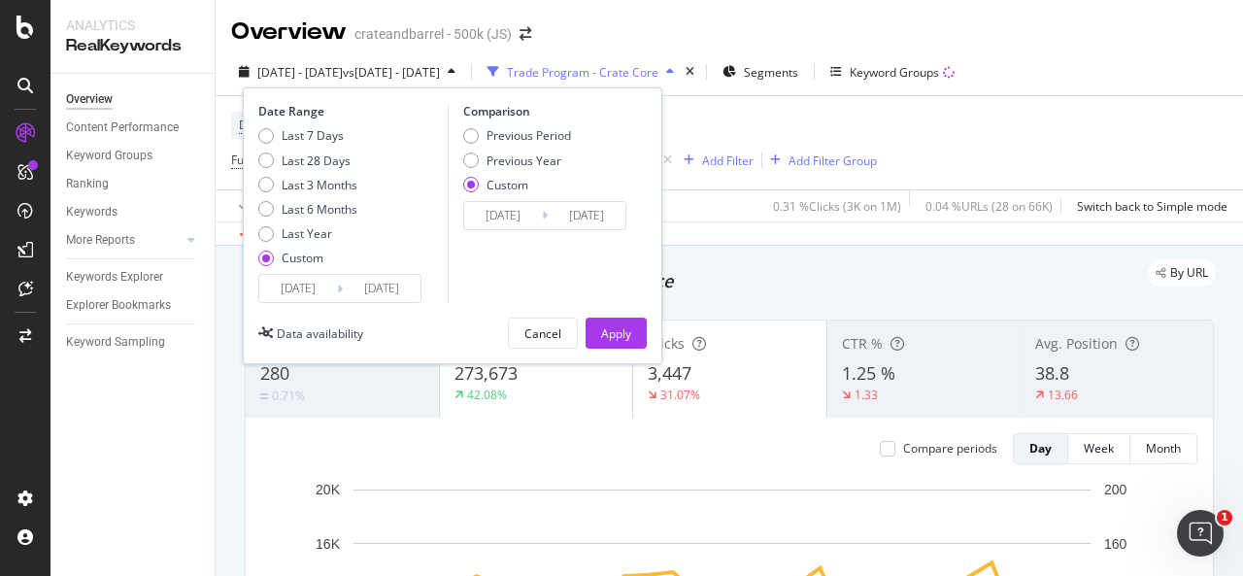
click at [315, 295] on input "[DATE]" at bounding box center [298, 288] width 78 height 27
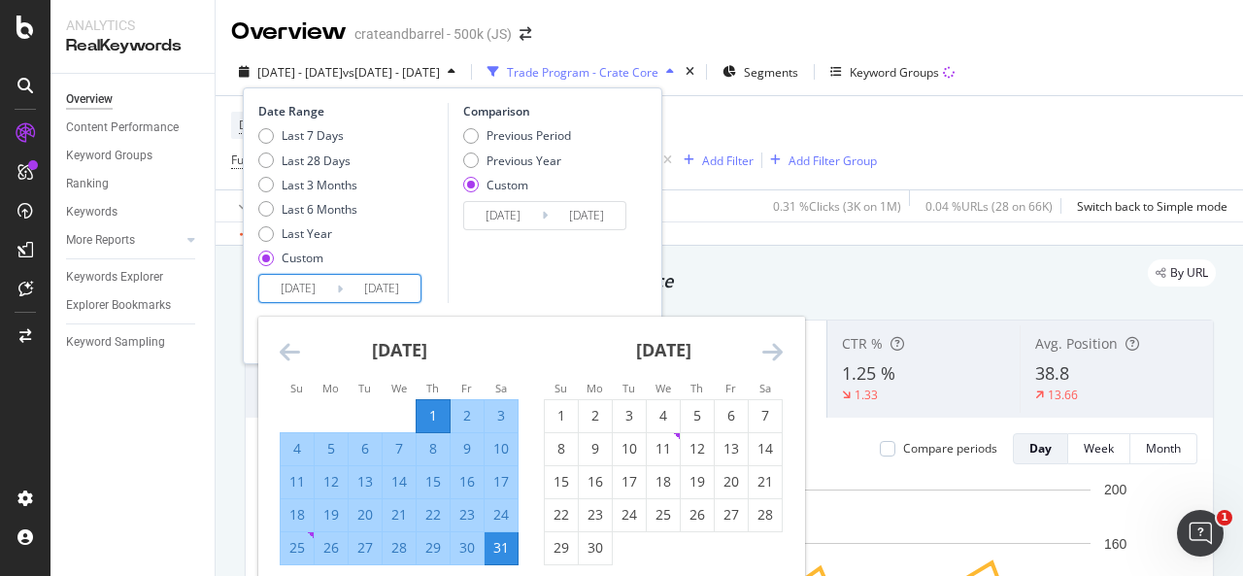
click at [764, 353] on icon "Move forward to switch to the next month." at bounding box center [772, 351] width 20 height 23
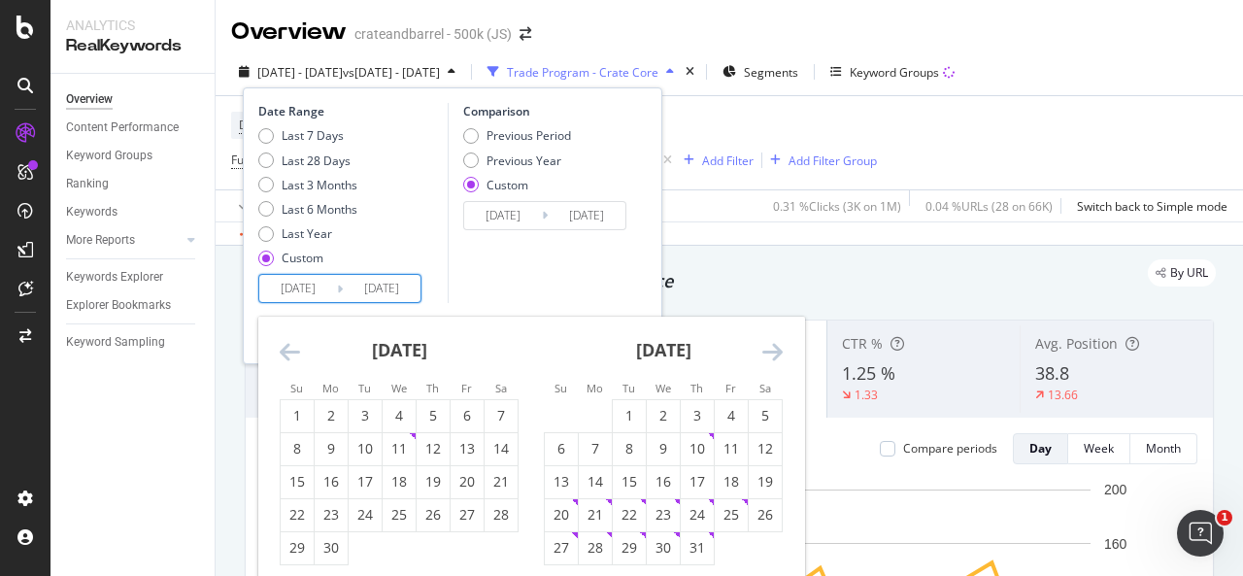
click at [764, 353] on icon "Move forward to switch to the next month." at bounding box center [772, 351] width 20 height 23
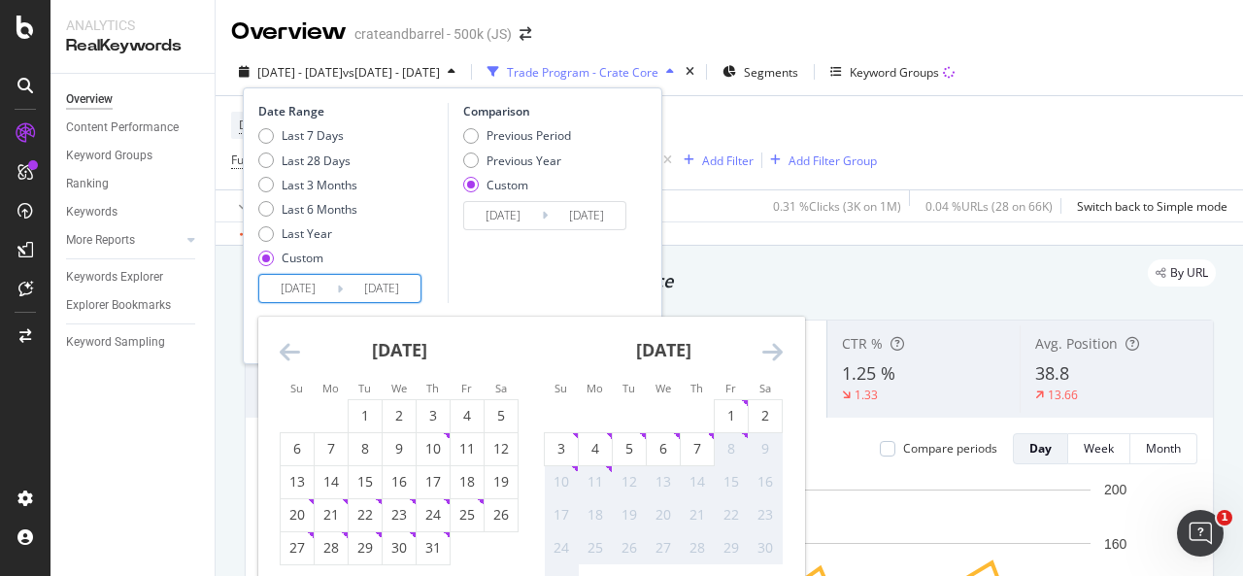
click at [764, 353] on icon "Move forward to switch to the next month." at bounding box center [772, 351] width 20 height 23
click at [763, 352] on icon "Move forward to switch to the next month." at bounding box center [772, 351] width 20 height 23
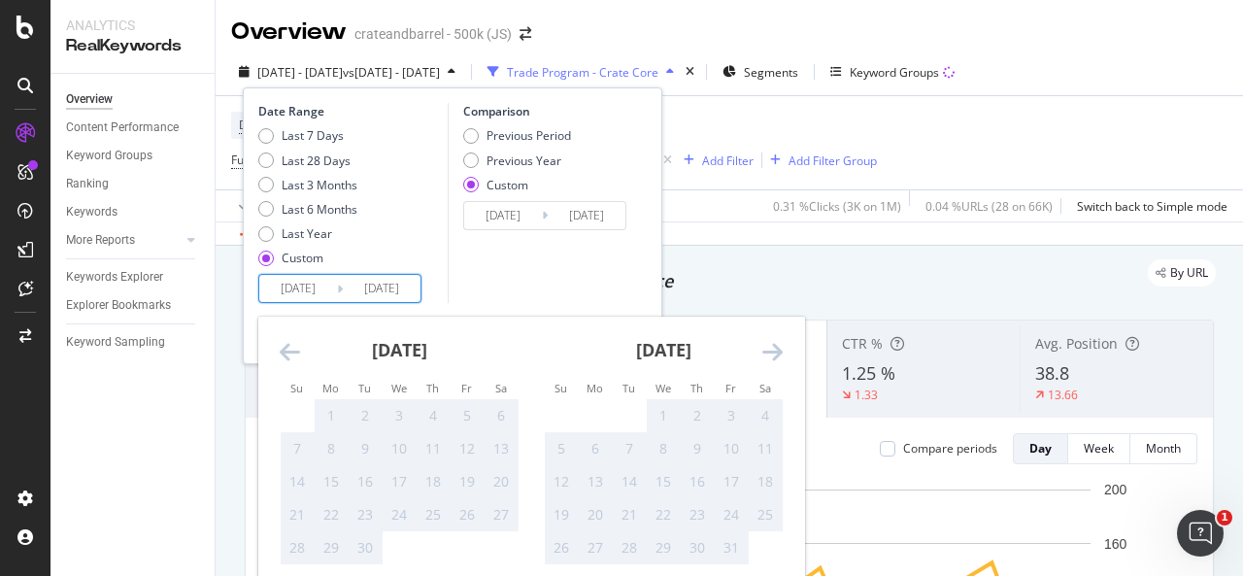
click at [301, 340] on div "[DATE]" at bounding box center [399, 357] width 239 height 83
click at [297, 340] on icon "Move backward to switch to the previous month." at bounding box center [290, 351] width 20 height 23
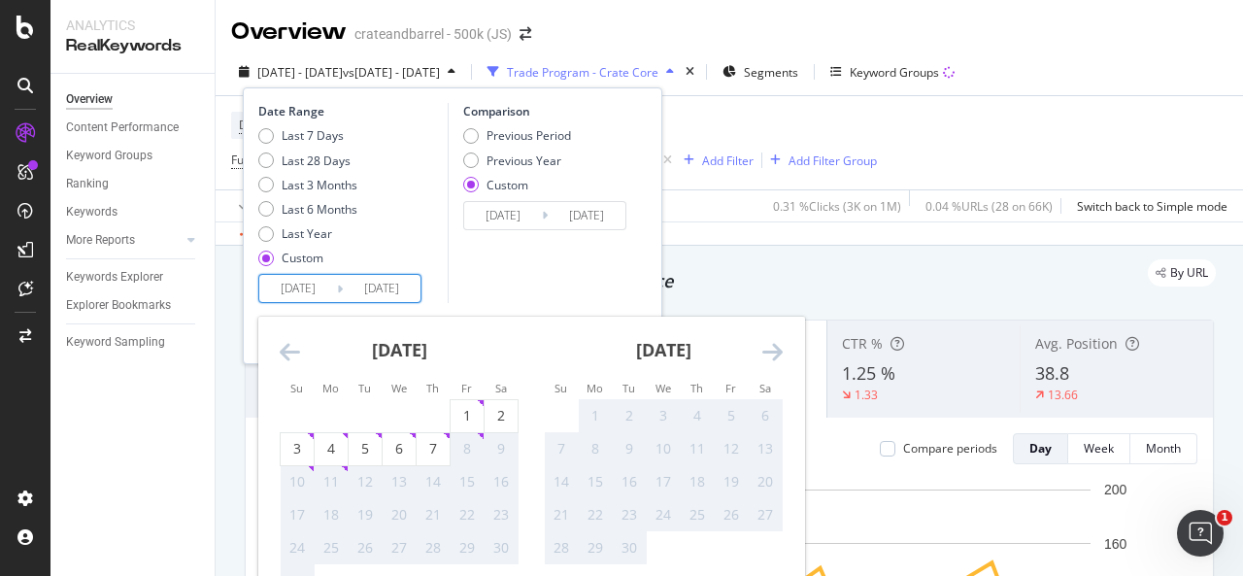
click at [293, 340] on icon "Move backward to switch to the previous month." at bounding box center [290, 351] width 20 height 23
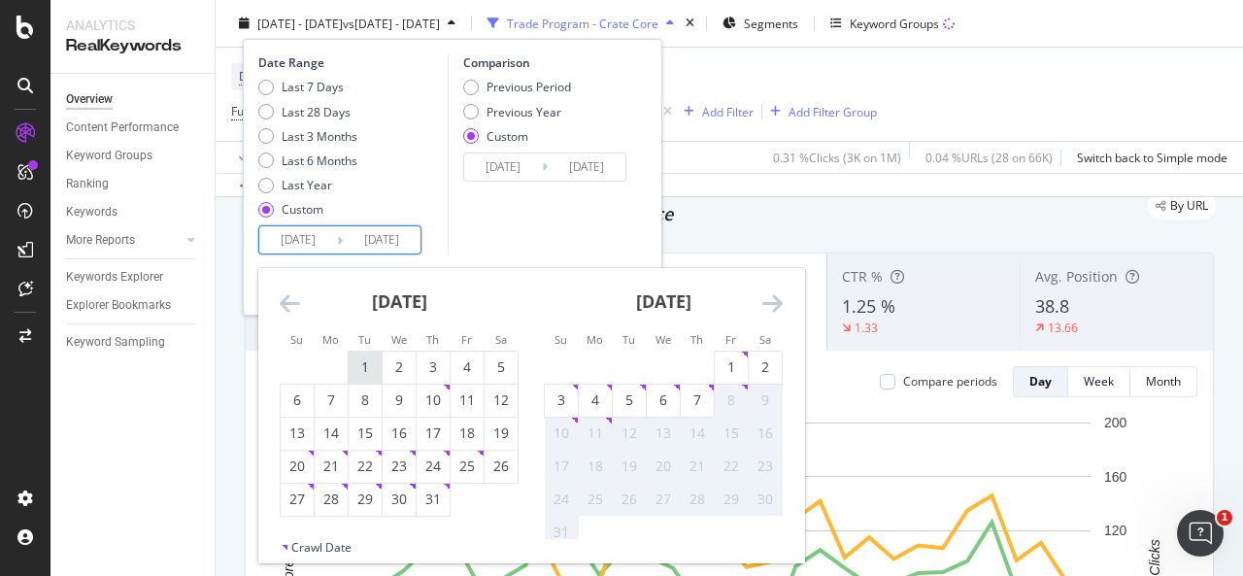
scroll to position [97, 0]
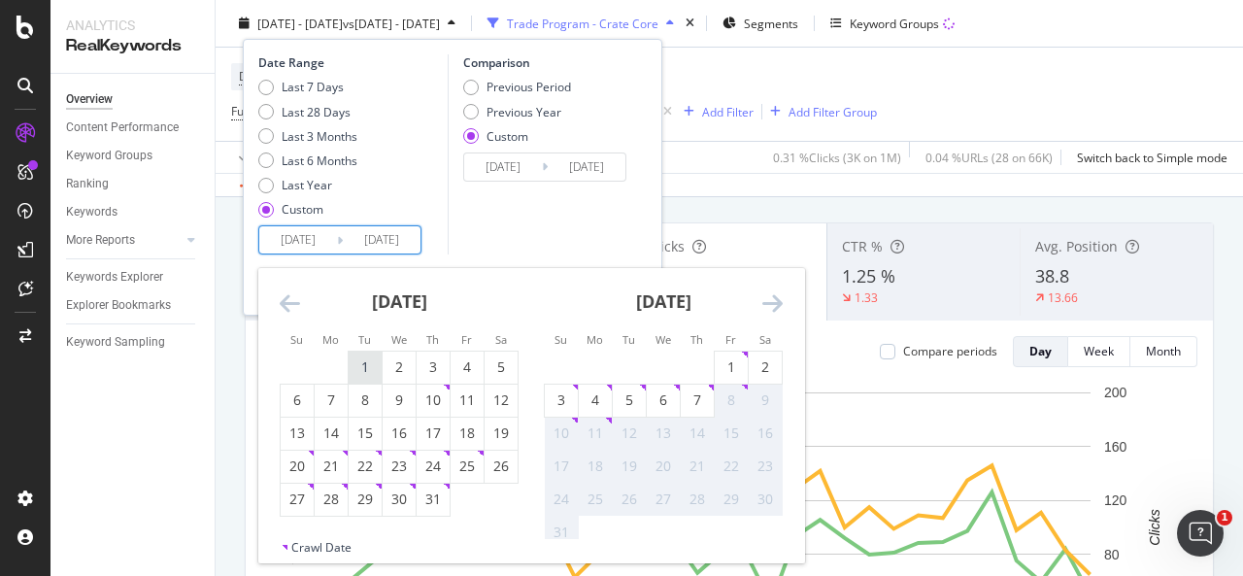
click at [359, 368] on div "1" at bounding box center [364, 366] width 33 height 19
type input "[DATE]"
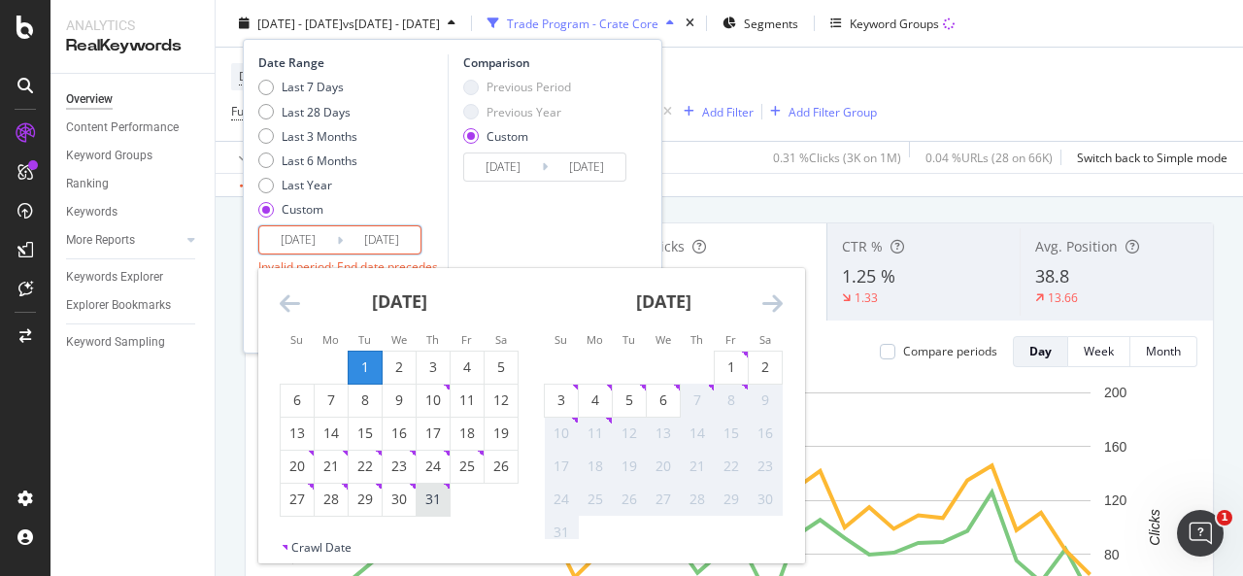
click at [443, 508] on div "31" at bounding box center [432, 498] width 33 height 19
type input "[DATE]"
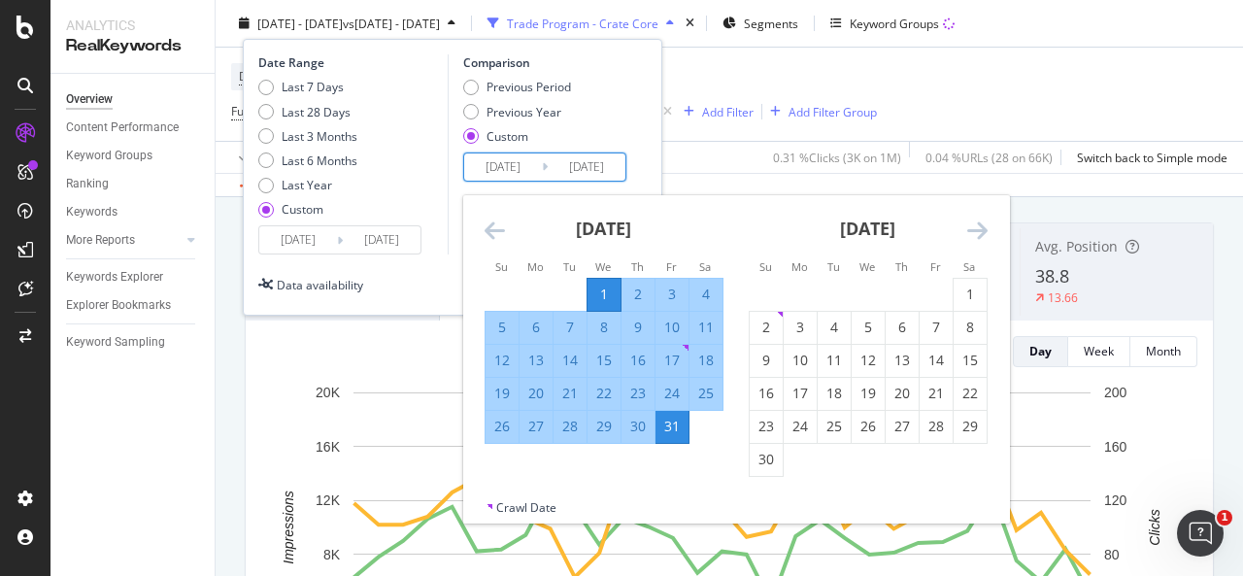
click at [483, 169] on input "2024/05/01" at bounding box center [503, 166] width 78 height 27
click at [967, 224] on icon "Move forward to switch to the next month." at bounding box center [977, 229] width 20 height 23
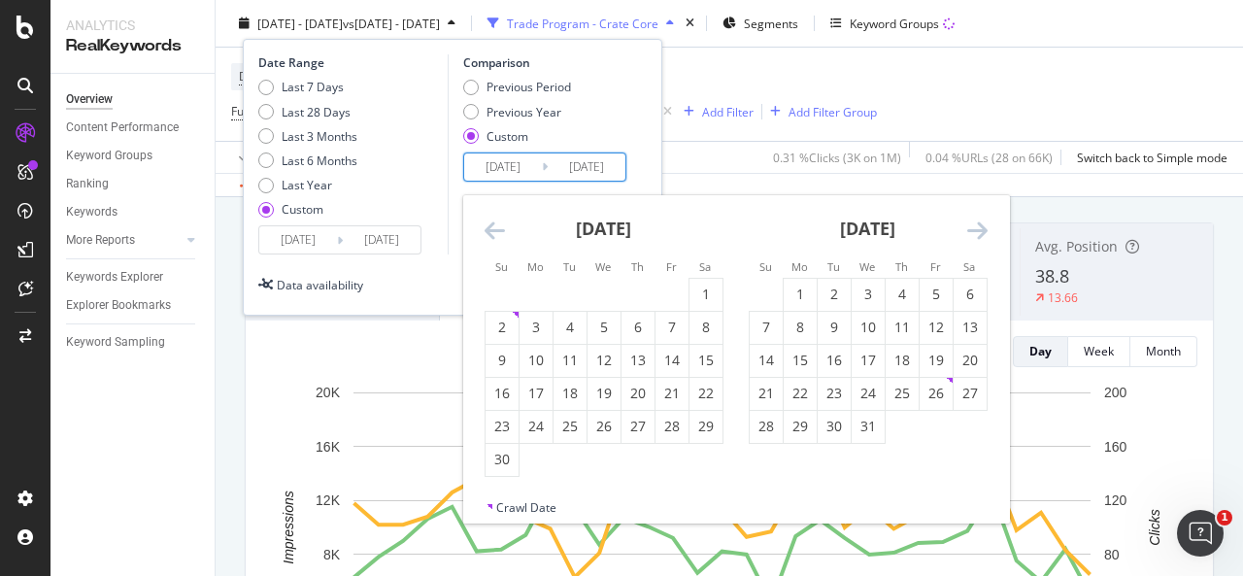
click at [967, 224] on icon "Move forward to switch to the next month." at bounding box center [977, 229] width 20 height 23
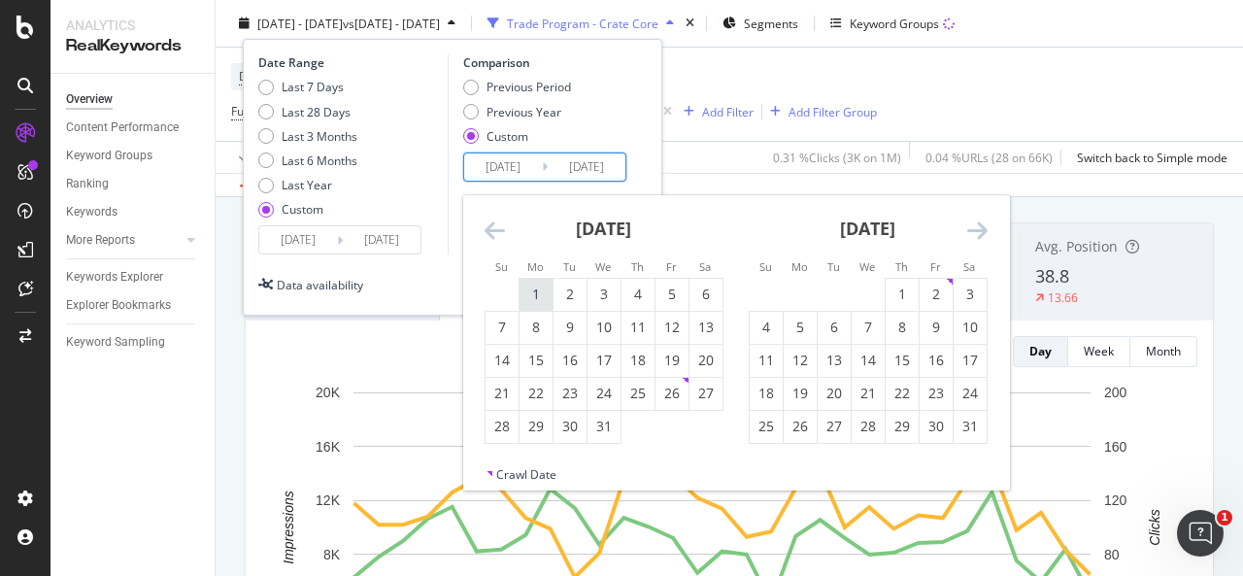
drag, startPoint x: 542, startPoint y: 294, endPoint x: 544, endPoint y: 304, distance: 9.9
click at [542, 295] on div "1" at bounding box center [535, 293] width 33 height 19
type input "[DATE]"
click at [598, 435] on div "31" at bounding box center [603, 426] width 33 height 32
type input "2024/07/31"
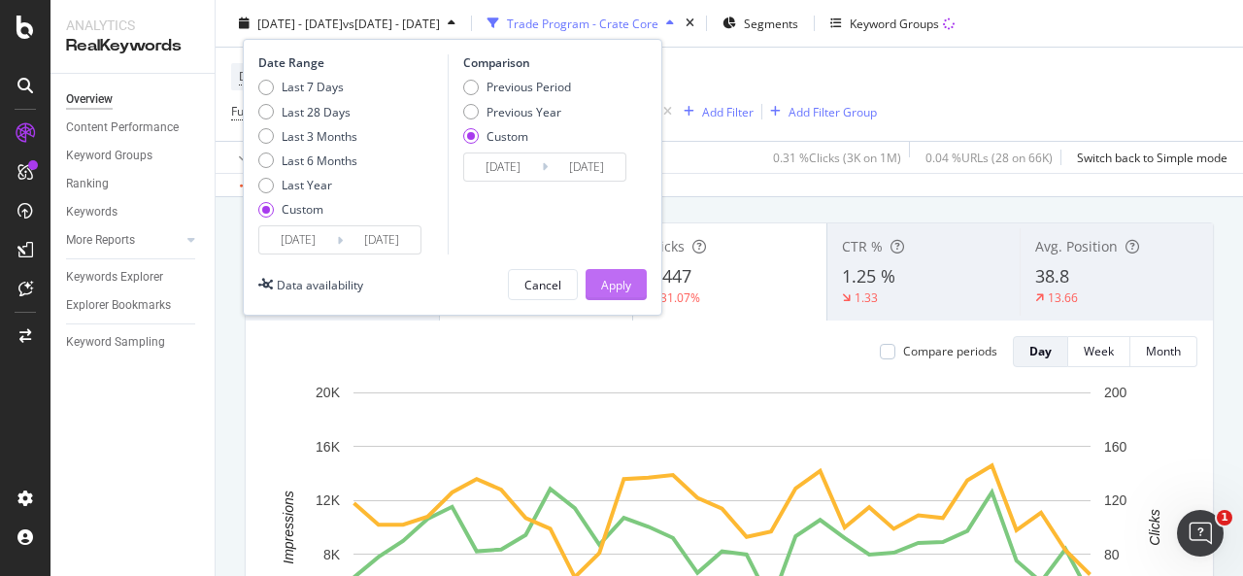
click at [607, 278] on div "Apply" at bounding box center [616, 284] width 30 height 17
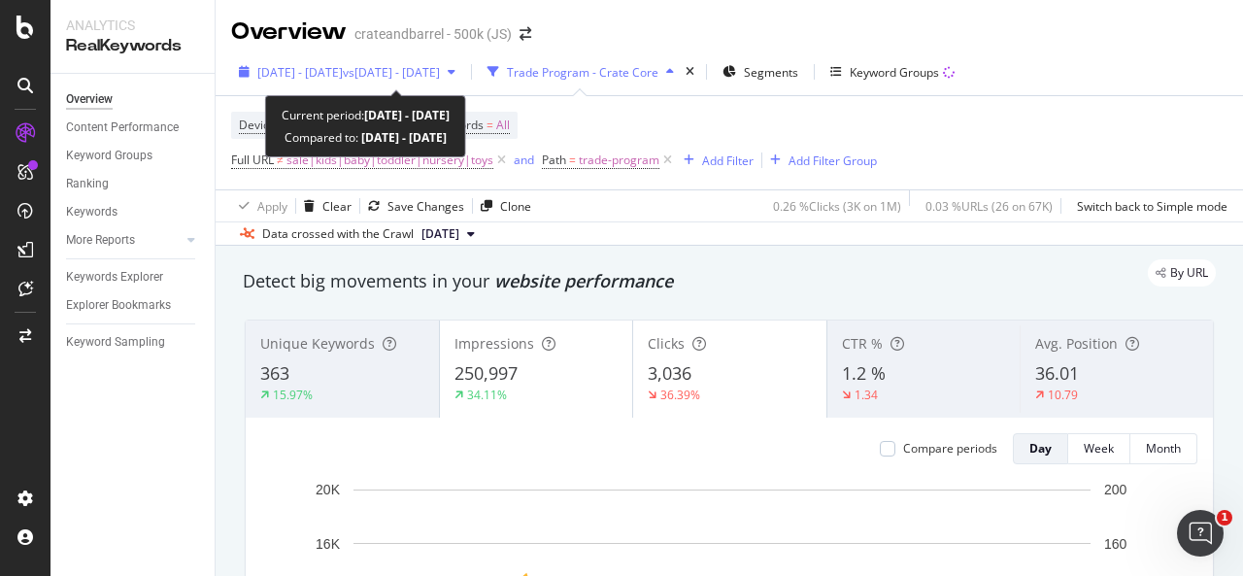
click at [440, 75] on span "vs 2024 Jul. 1st - 2024 Jul. 31st" at bounding box center [391, 72] width 97 height 17
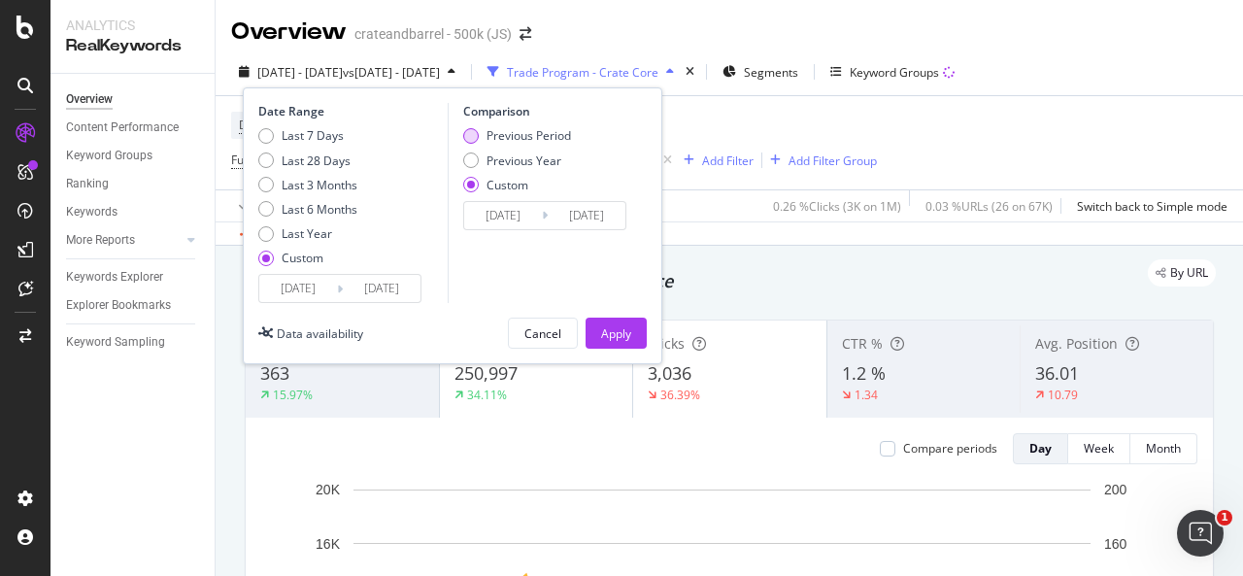
click at [480, 135] on div "Previous Period" at bounding box center [517, 135] width 108 height 17
type input "[DATE]"
click at [528, 214] on input "[DATE]" at bounding box center [503, 215] width 78 height 27
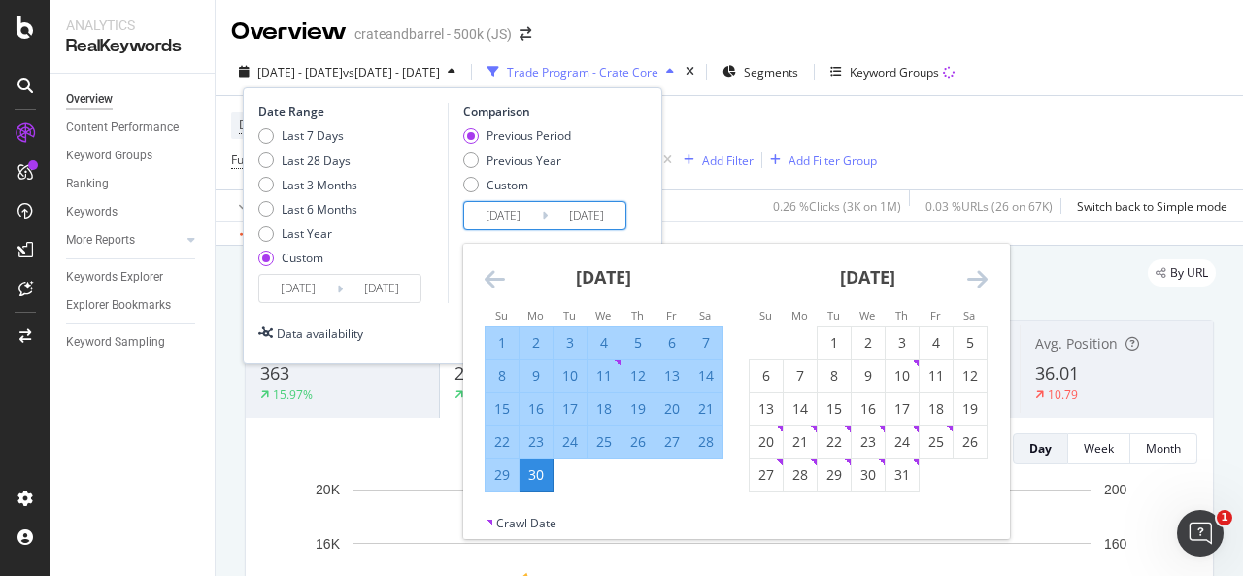
drag, startPoint x: 505, startPoint y: 342, endPoint x: 515, endPoint y: 391, distance: 50.6
click at [503, 342] on div "1" at bounding box center [501, 342] width 33 height 19
type input "[DATE]"
click at [530, 448] on div "23" at bounding box center [535, 441] width 33 height 19
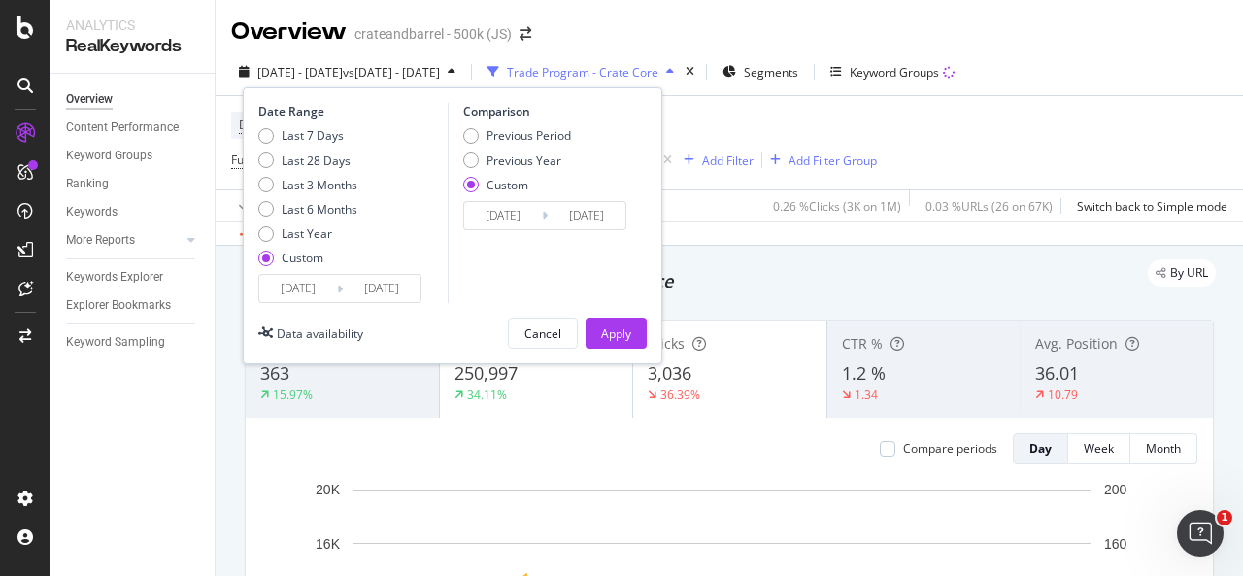
click at [569, 217] on input "2025/06/23" at bounding box center [586, 215] width 78 height 27
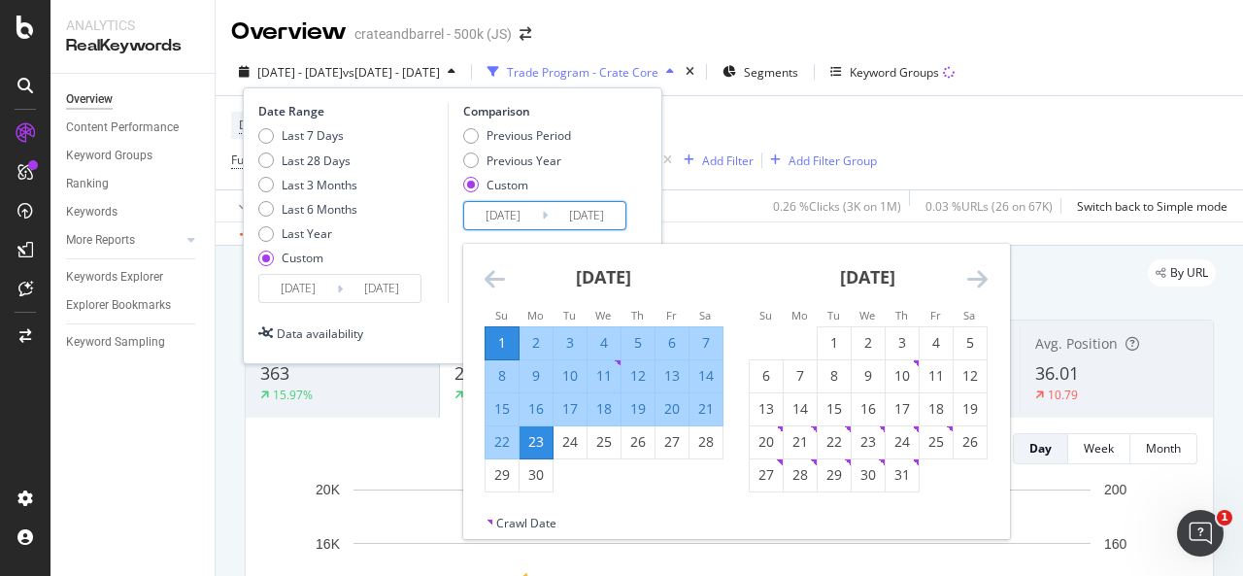
click at [537, 483] on div "30" at bounding box center [535, 474] width 33 height 19
type input "[DATE]"
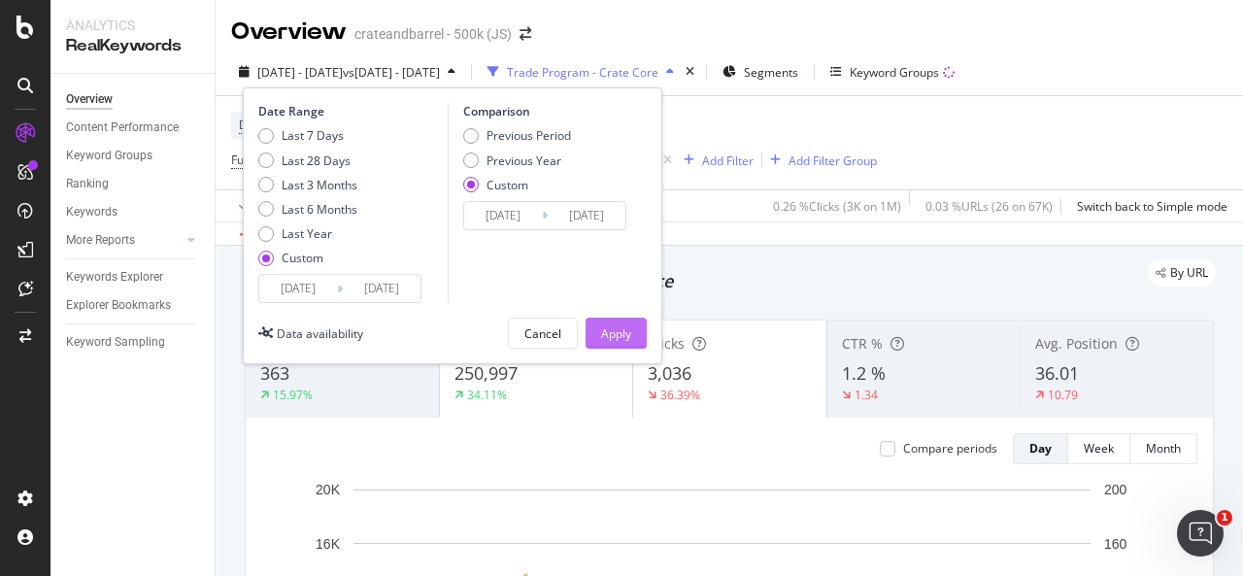
click at [594, 323] on button "Apply" at bounding box center [615, 332] width 61 height 31
